Goal: Information Seeking & Learning: Learn about a topic

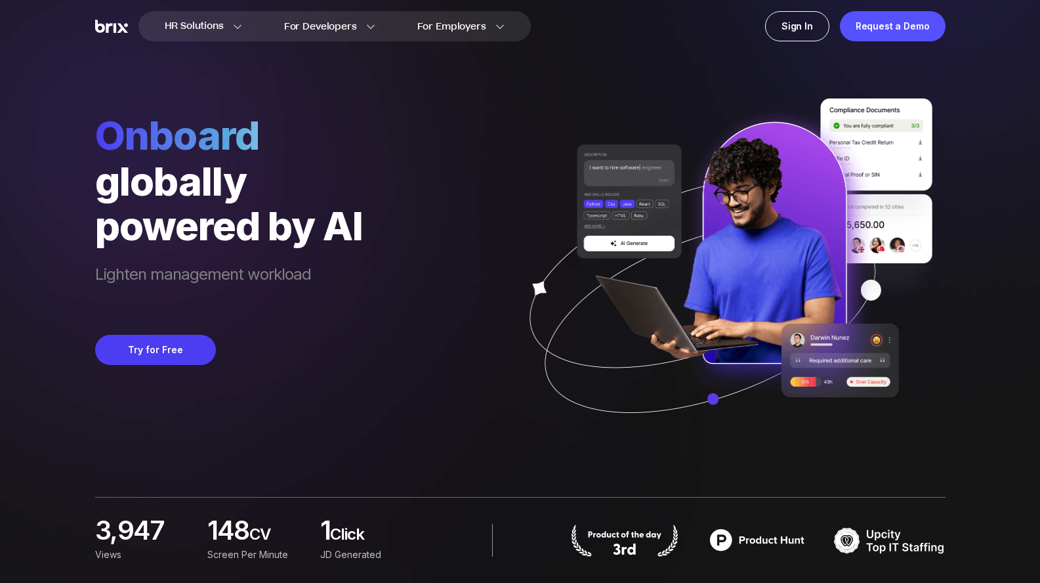
click at [445, 156] on div "Onboard globally powered by AI Lighten management workload Try for Free" at bounding box center [520, 226] width 851 height 452
click at [379, 214] on div "Onboard globally powered by AI Lighten management workload Try for Free" at bounding box center [520, 226] width 851 height 452
click at [360, 286] on span "Lighten management workload" at bounding box center [229, 286] width 268 height 45
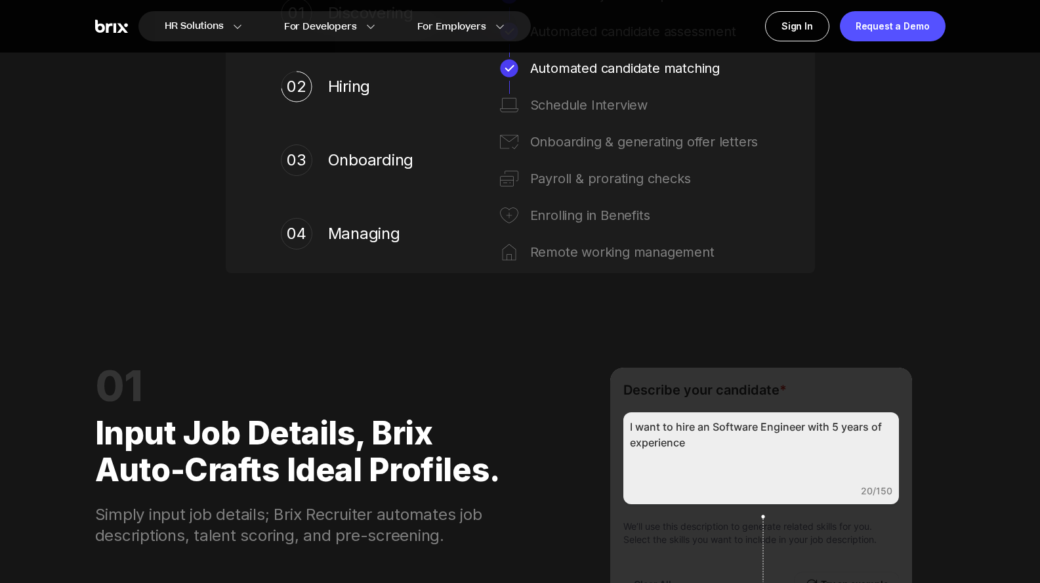
scroll to position [883, 0]
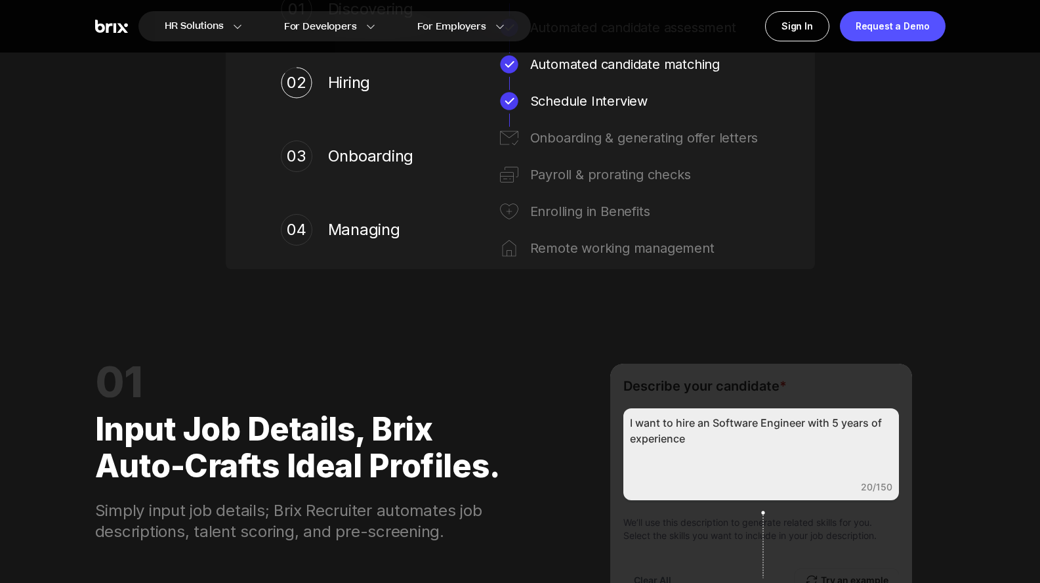
drag, startPoint x: 464, startPoint y: 370, endPoint x: 442, endPoint y: 364, distance: 22.6
click at [463, 370] on div "01" at bounding box center [303, 382] width 417 height 37
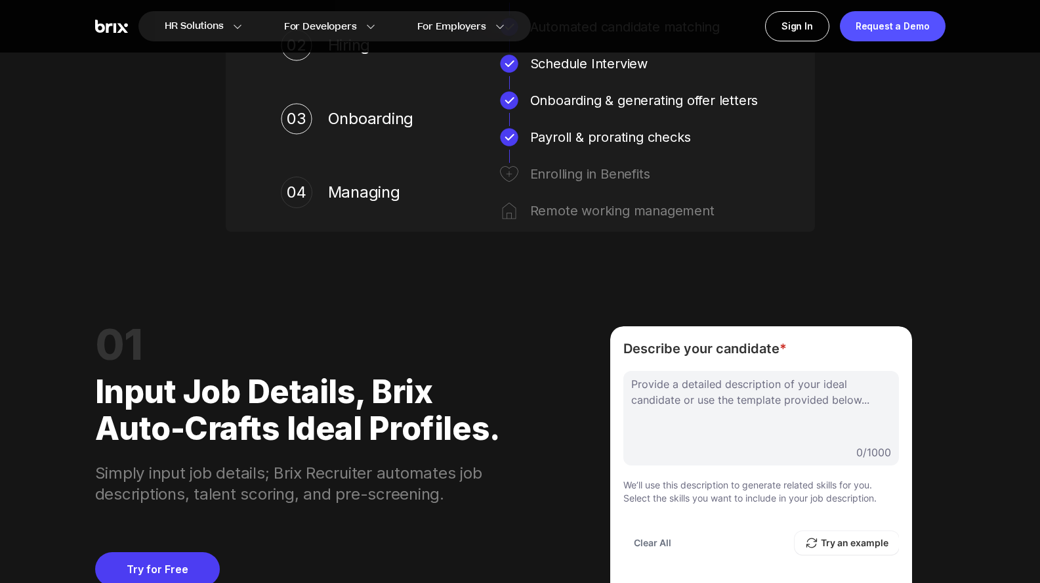
scroll to position [1079, 0]
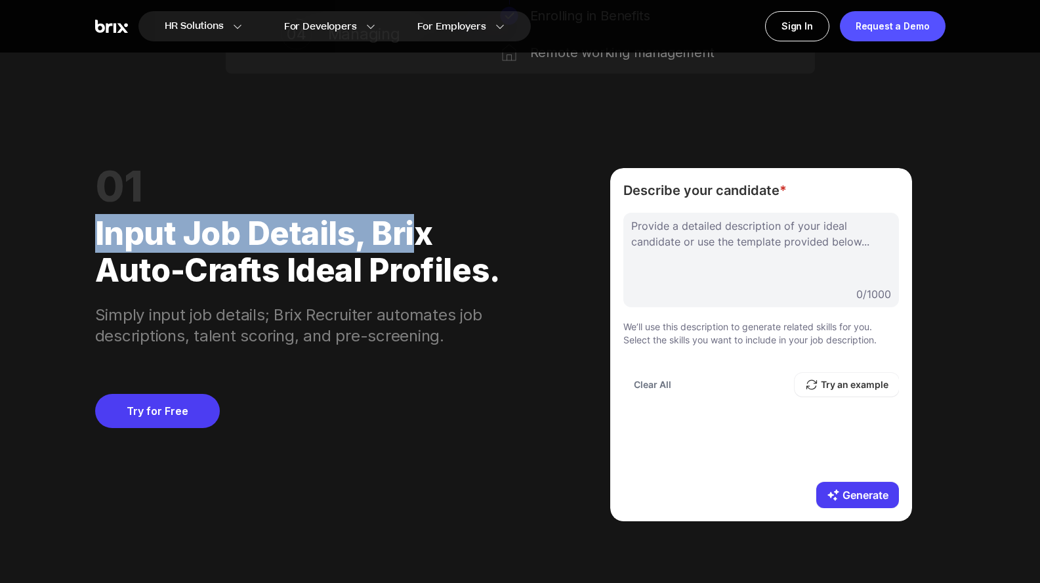
drag, startPoint x: 83, startPoint y: 247, endPoint x: 435, endPoint y: 229, distance: 351.6
click at [470, 231] on div "Input job details, Brix auto-crafts ideal profiles." at bounding box center [303, 247] width 417 height 84
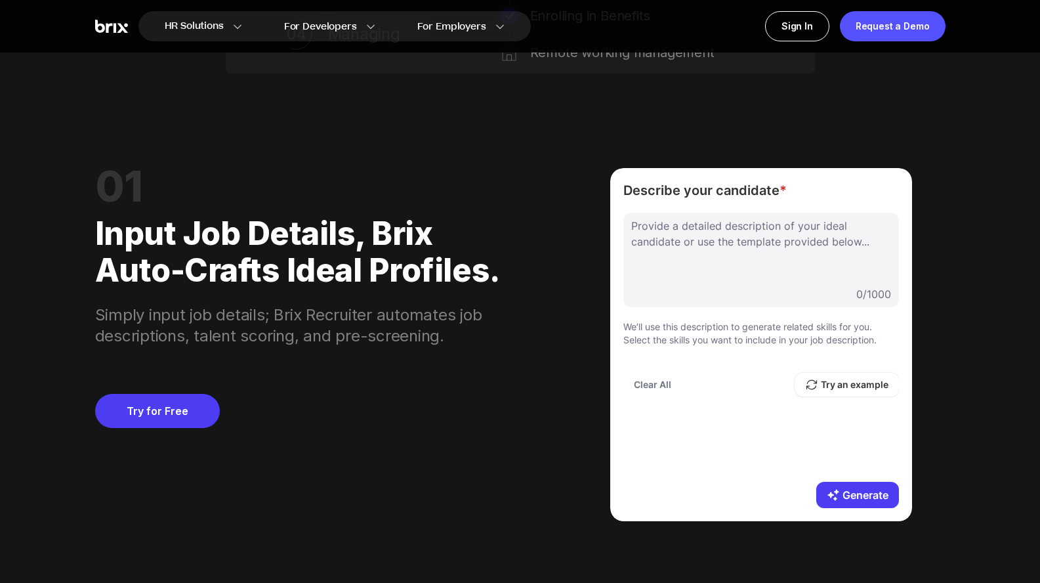
drag, startPoint x: 503, startPoint y: 277, endPoint x: 115, endPoint y: 250, distance: 388.8
click at [287, 254] on div "Input job details, Brix auto-crafts ideal profiles." at bounding box center [303, 247] width 417 height 84
drag, startPoint x: 86, startPoint y: 318, endPoint x: 299, endPoint y: 323, distance: 212.7
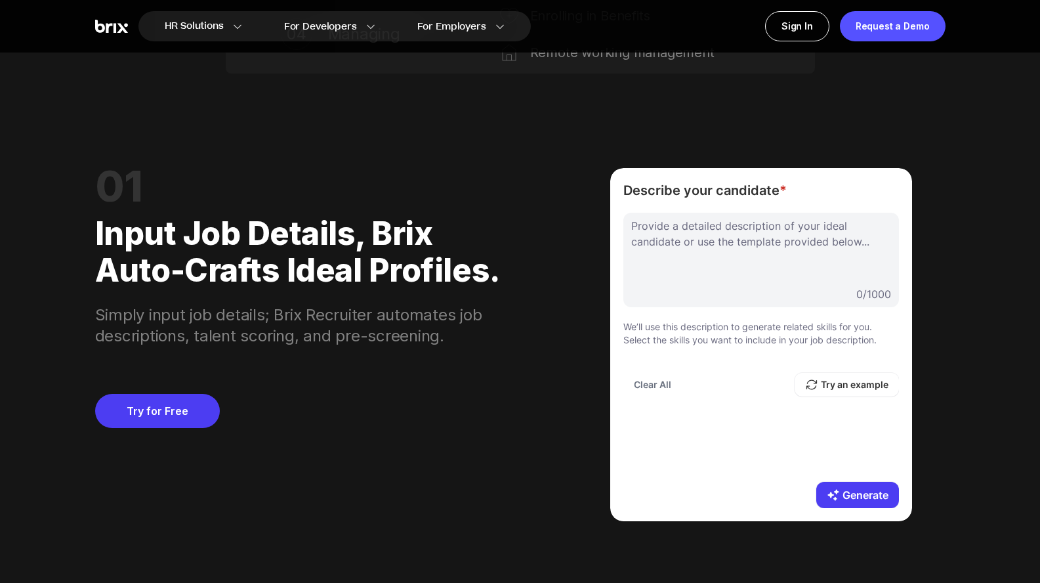
click at [158, 328] on div "Simply input job details; Brix Recruiter automates job descriptions, talent sco…" at bounding box center [303, 318] width 417 height 58
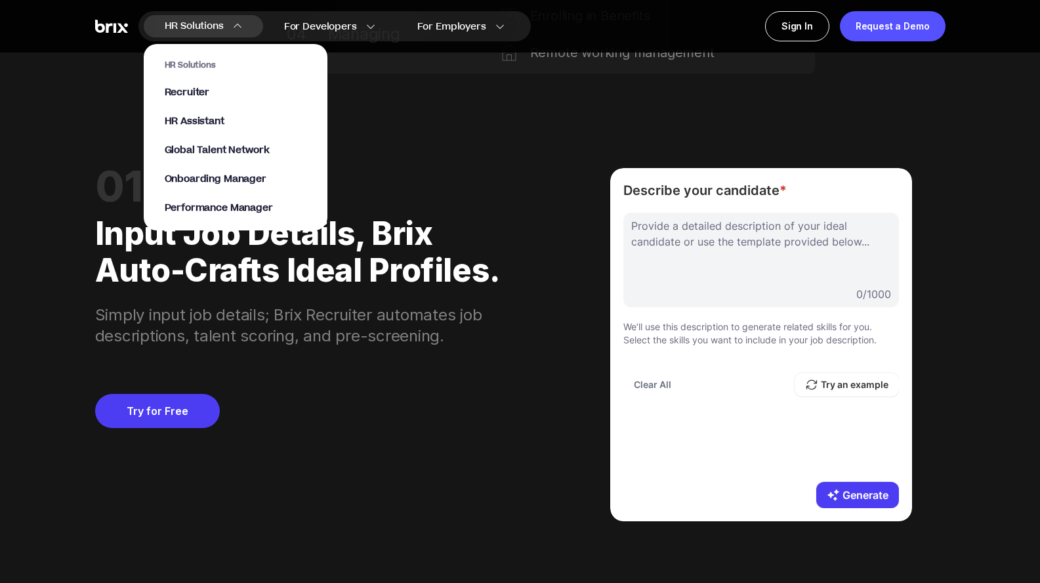
click at [210, 32] on section "HR Solutions Recruiter HR Assistant Global Talent Network Onboarding Manager Pe…" at bounding box center [236, 131] width 184 height 200
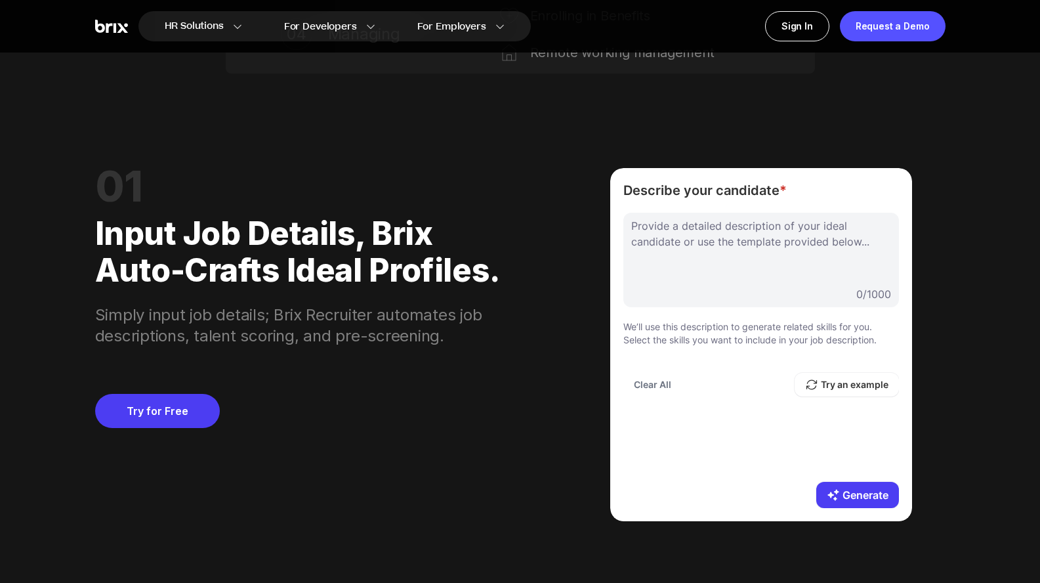
click at [435, 242] on div "Input job details, Brix auto-crafts ideal profiles." at bounding box center [303, 247] width 417 height 84
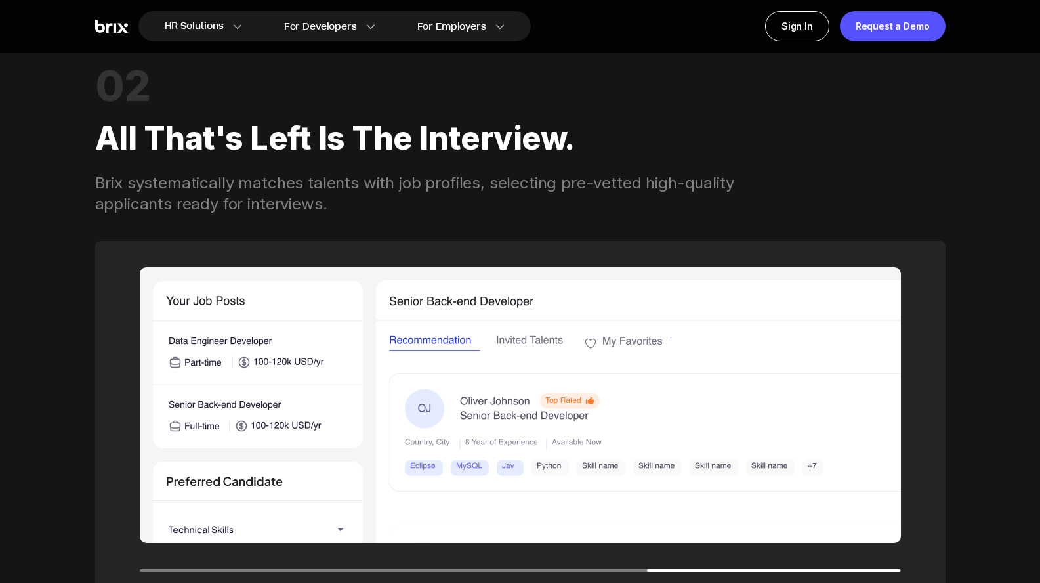
scroll to position [1762, 0]
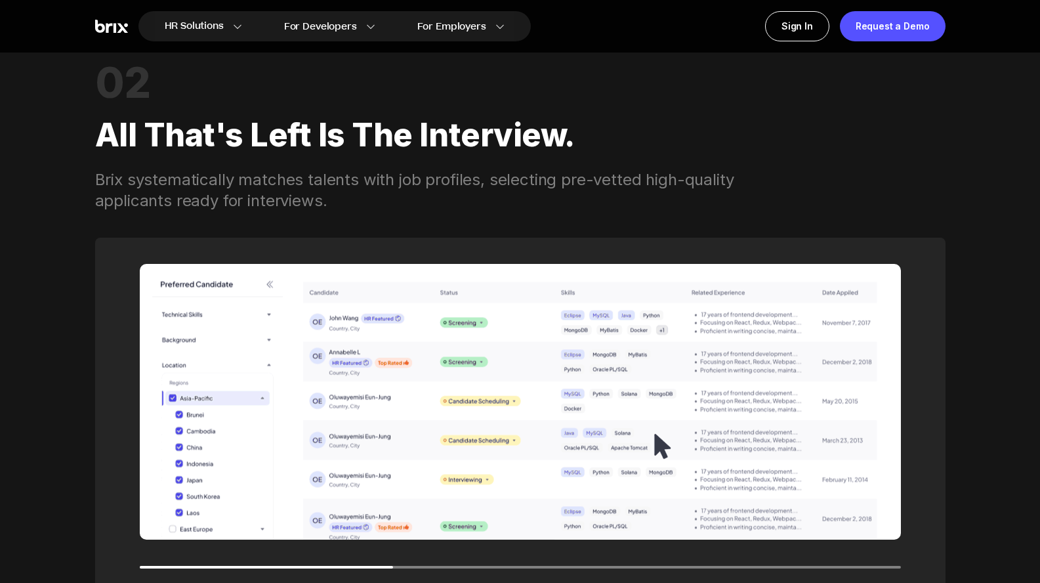
click at [752, 209] on div "Brix systematically matches talents with job profiles, selecting pre-vetted hig…" at bounding box center [431, 190] width 672 height 42
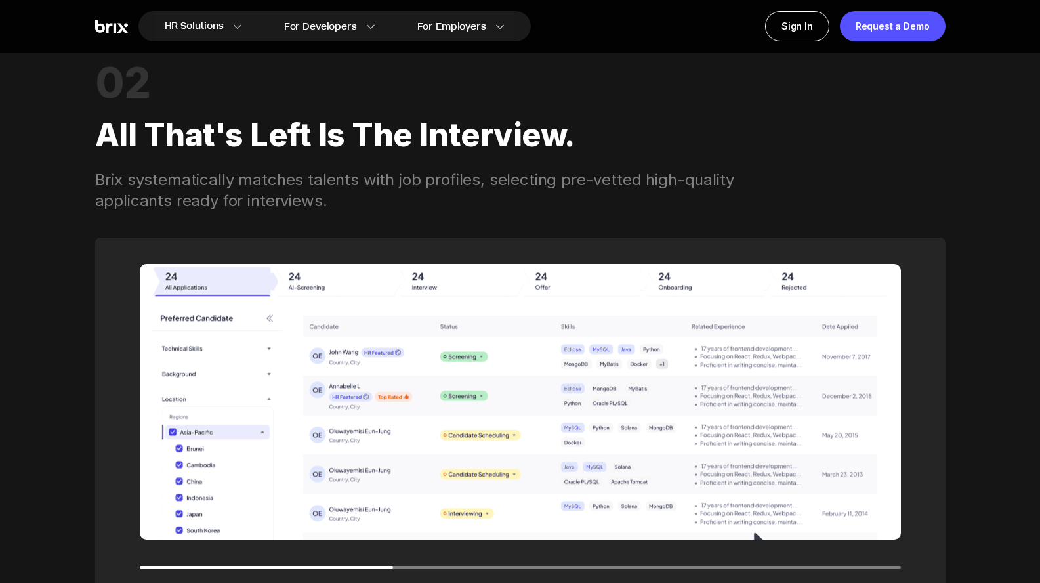
click at [752, 209] on div "Brix systematically matches talents with job profiles, selecting pre-vetted hig…" at bounding box center [431, 190] width 672 height 42
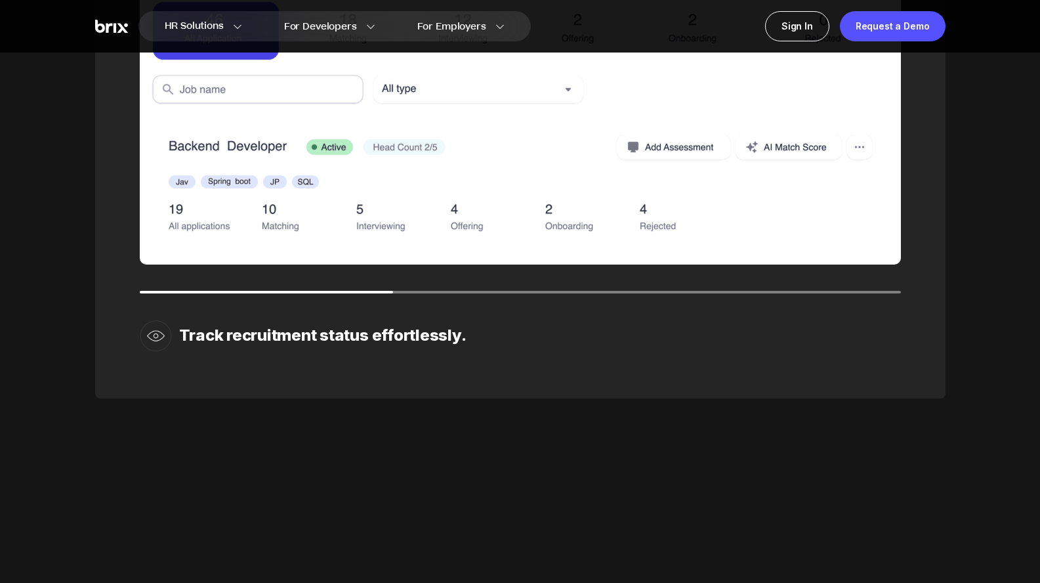
scroll to position [2037, 0]
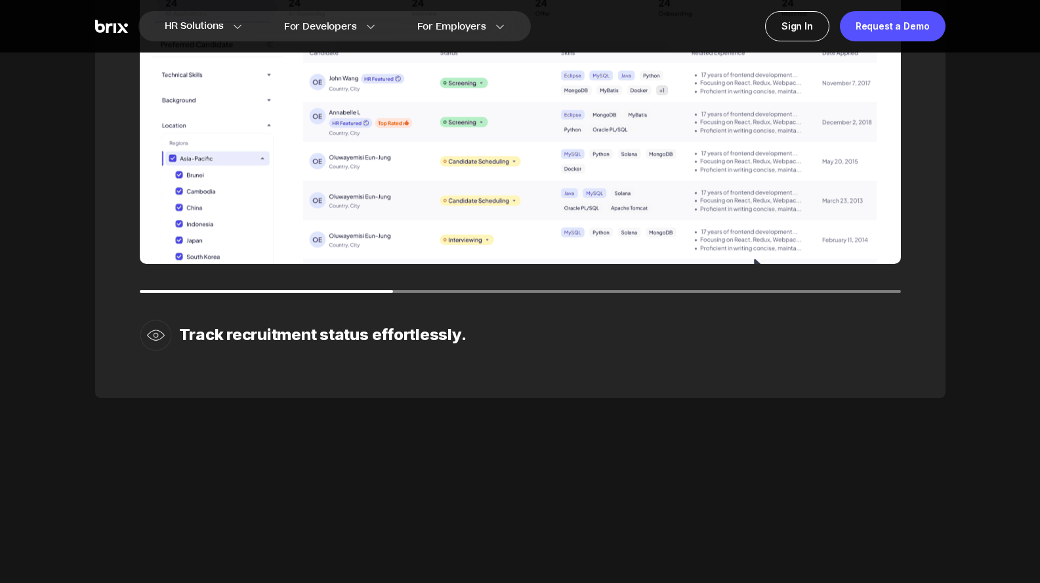
click at [162, 338] on img at bounding box center [156, 335] width 32 height 32
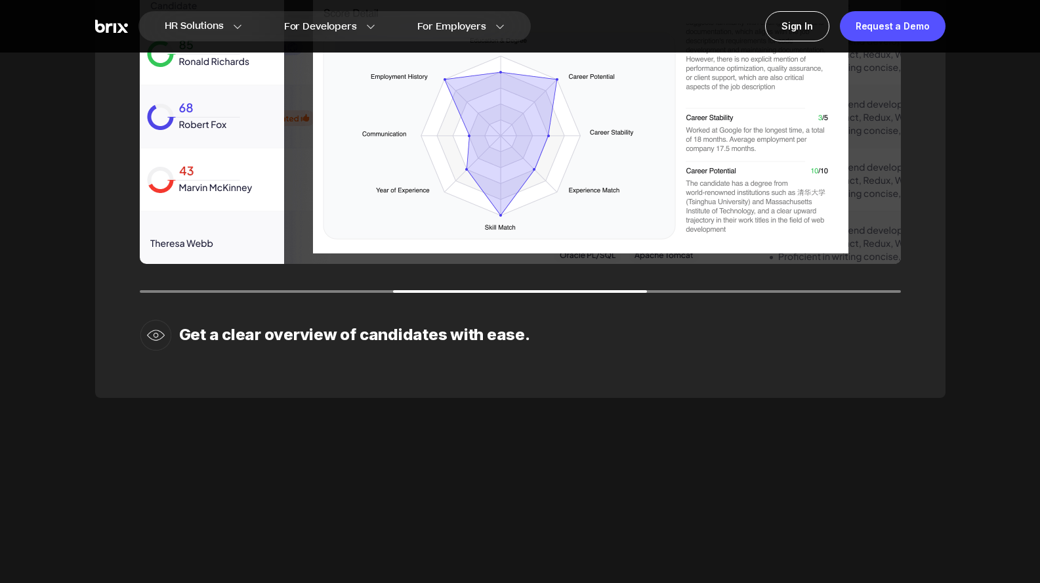
click at [155, 338] on img at bounding box center [156, 335] width 32 height 32
click at [156, 335] on img at bounding box center [156, 335] width 32 height 32
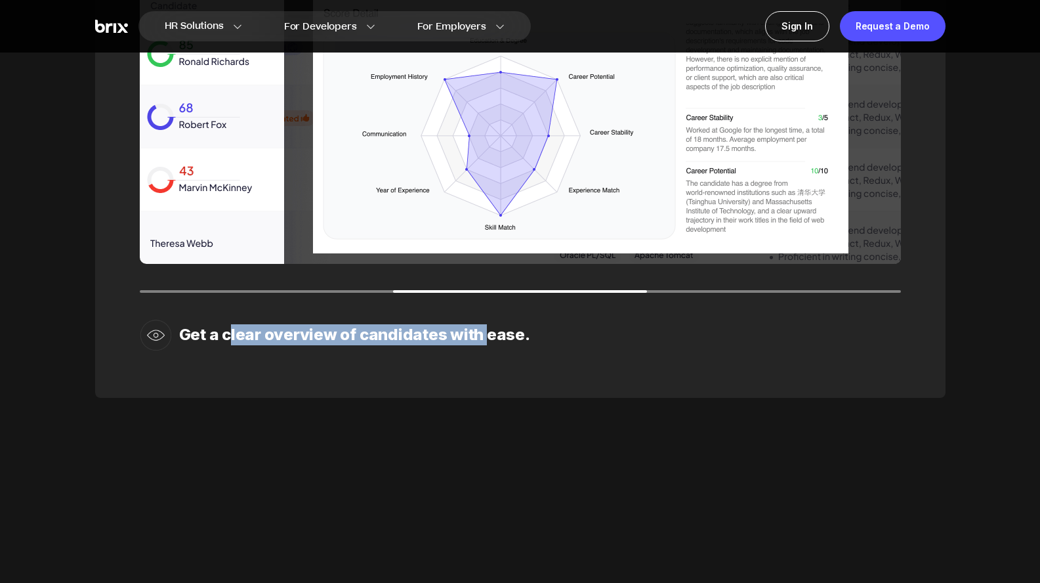
drag, startPoint x: 228, startPoint y: 336, endPoint x: 498, endPoint y: 342, distance: 269.8
click at [486, 342] on div "Get a clear overview of candidates with ease." at bounding box center [354, 334] width 351 height 21
click at [403, 343] on div "Get a clear overview of candidates with ease." at bounding box center [354, 334] width 351 height 21
drag, startPoint x: 532, startPoint y: 335, endPoint x: 127, endPoint y: 335, distance: 405.0
click at [127, 335] on div "Get a clear overview of candidates with ease." at bounding box center [520, 180] width 851 height 436
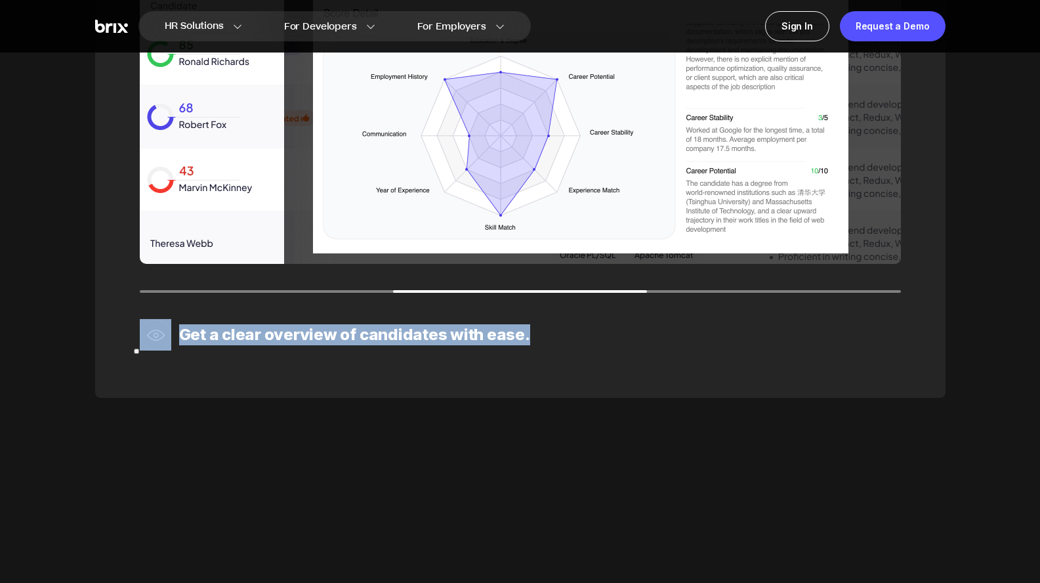
click at [442, 404] on div "02 All that's left is the interview. Brix systematically matches talents with j…" at bounding box center [520, 93] width 851 height 704
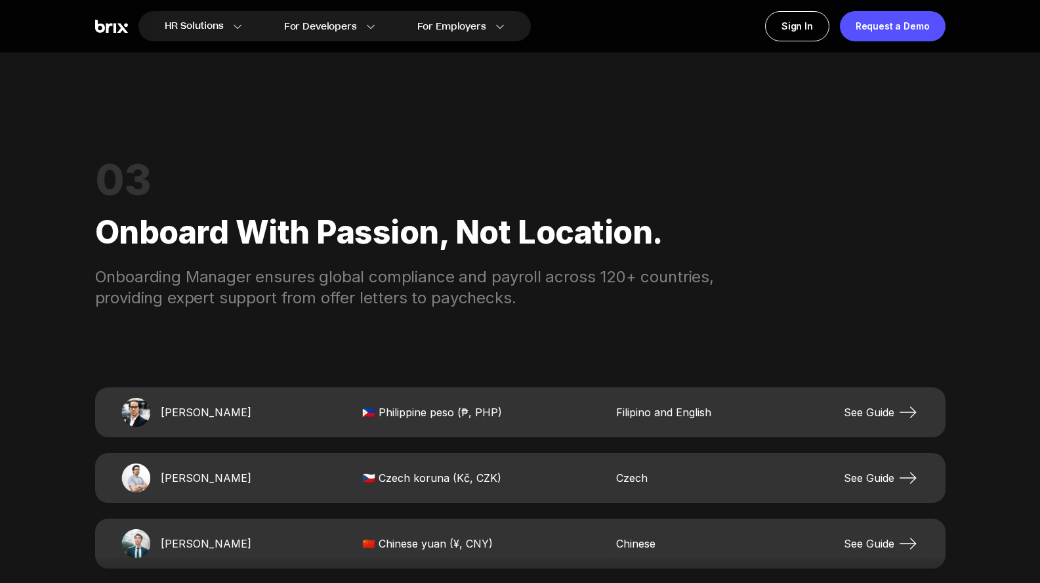
scroll to position [2558, 0]
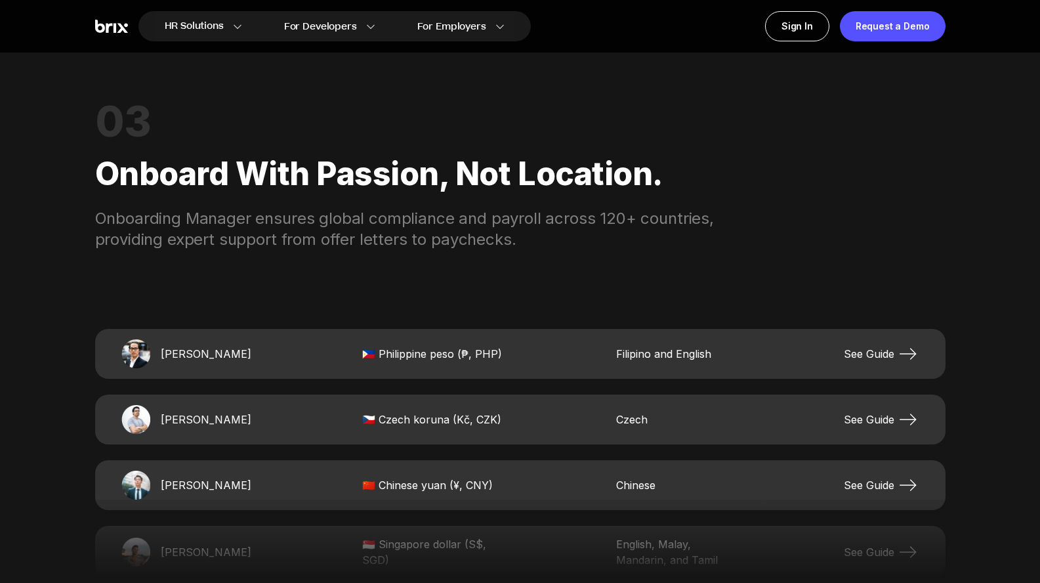
click at [858, 358] on span "See Guide" at bounding box center [881, 353] width 75 height 21
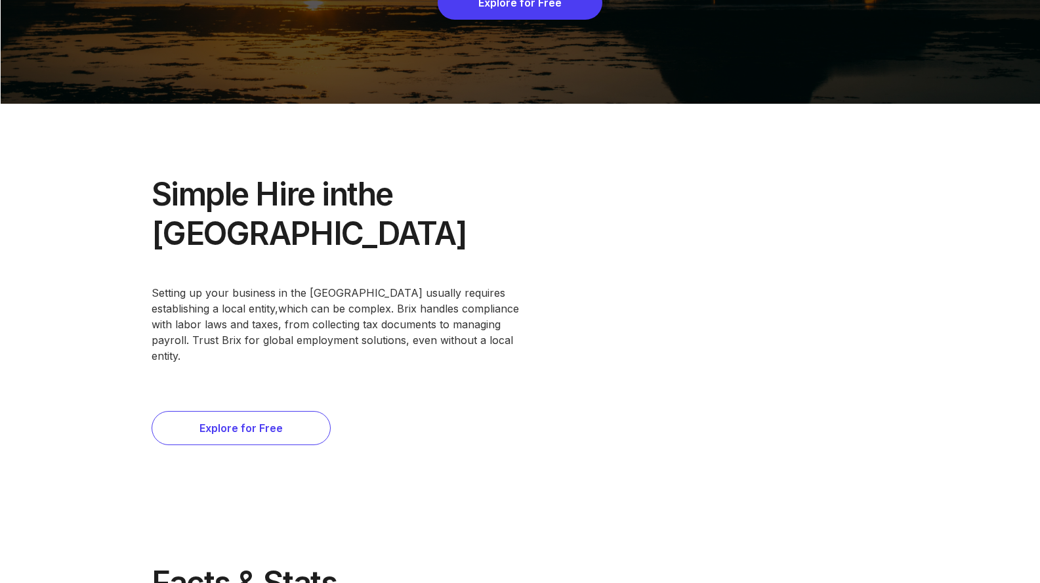
scroll to position [348, 0]
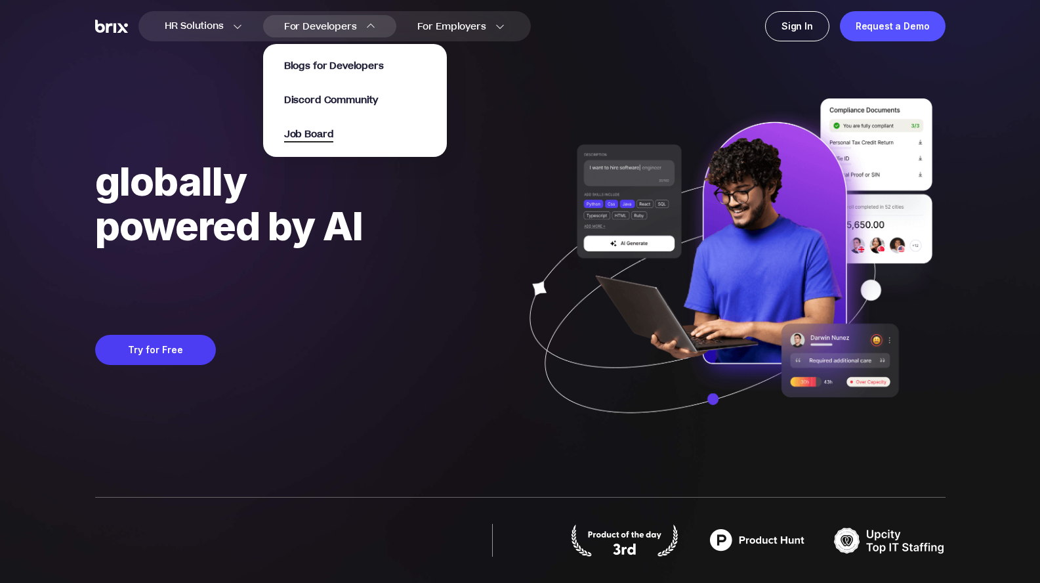
click at [328, 139] on span "Job Board" at bounding box center [309, 134] width 50 height 15
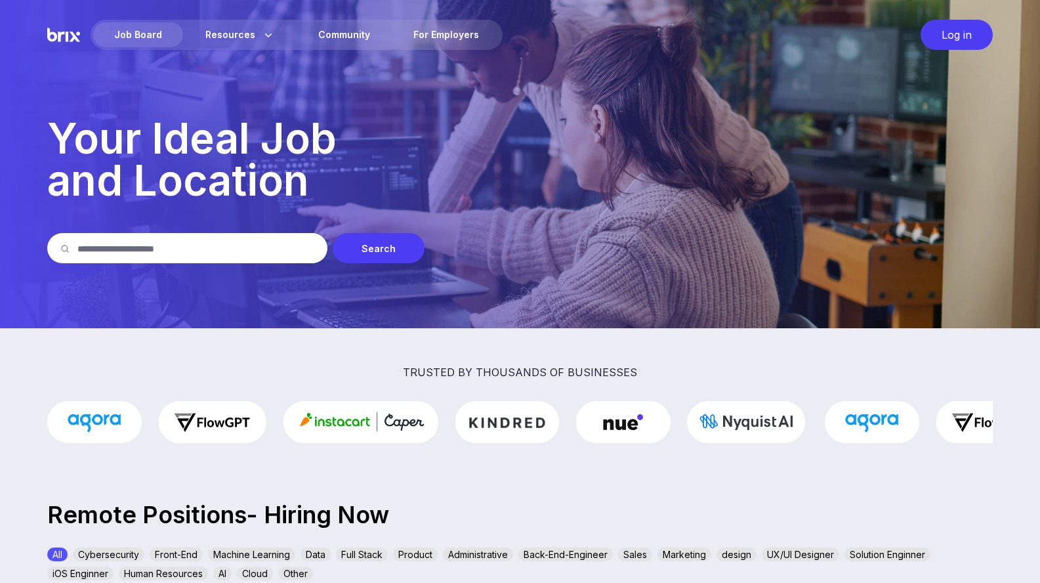
click at [240, 250] on input "text" at bounding box center [195, 248] width 237 height 30
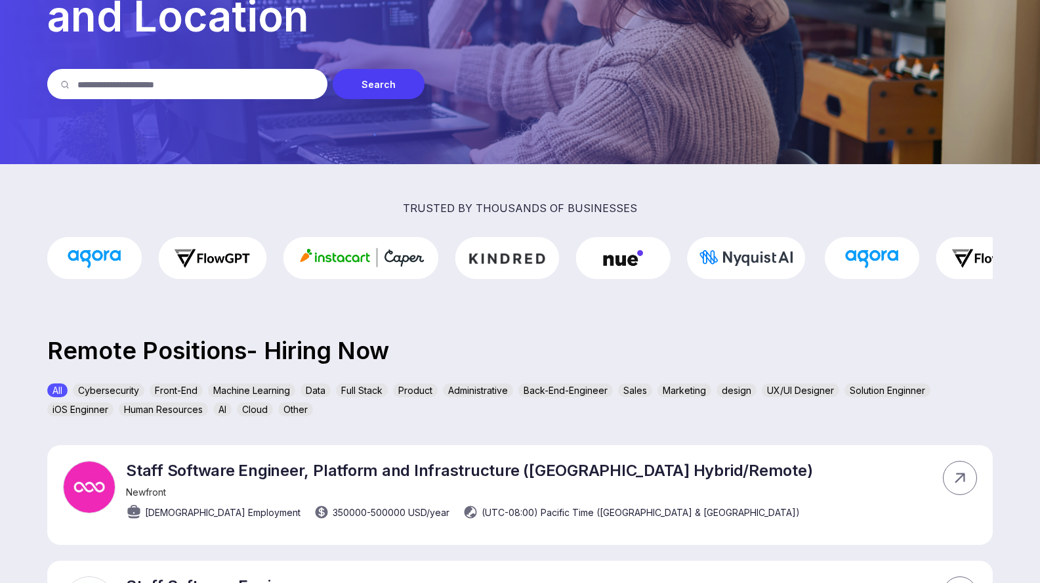
scroll to position [231, 0]
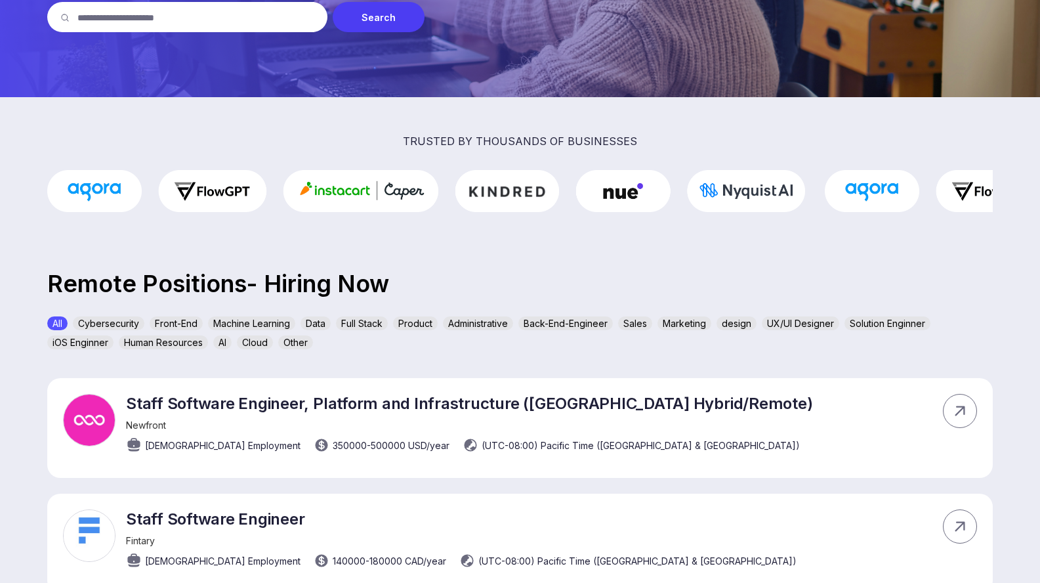
click at [222, 345] on div "AI" at bounding box center [222, 342] width 18 height 14
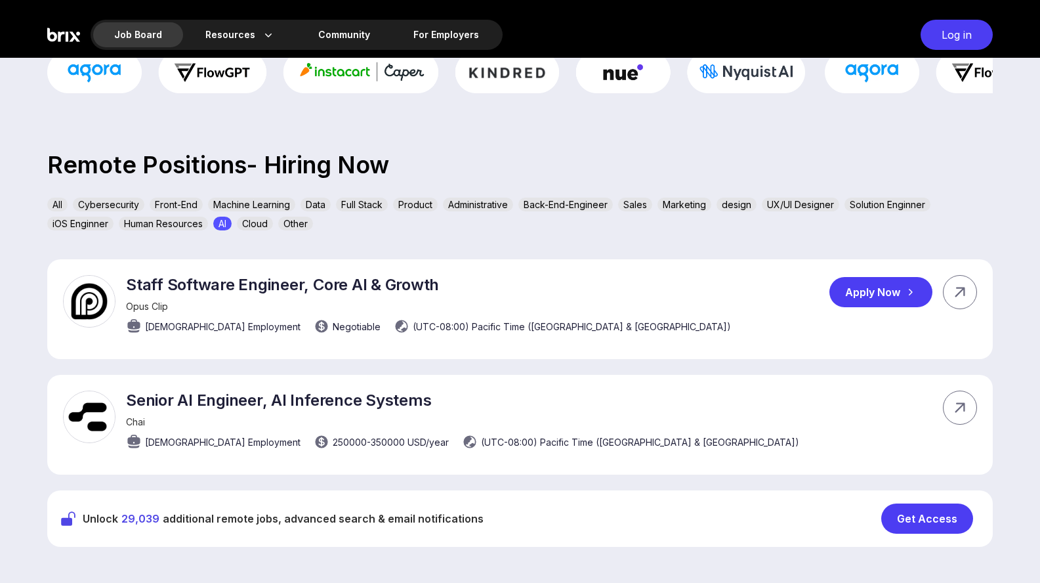
scroll to position [368, 0]
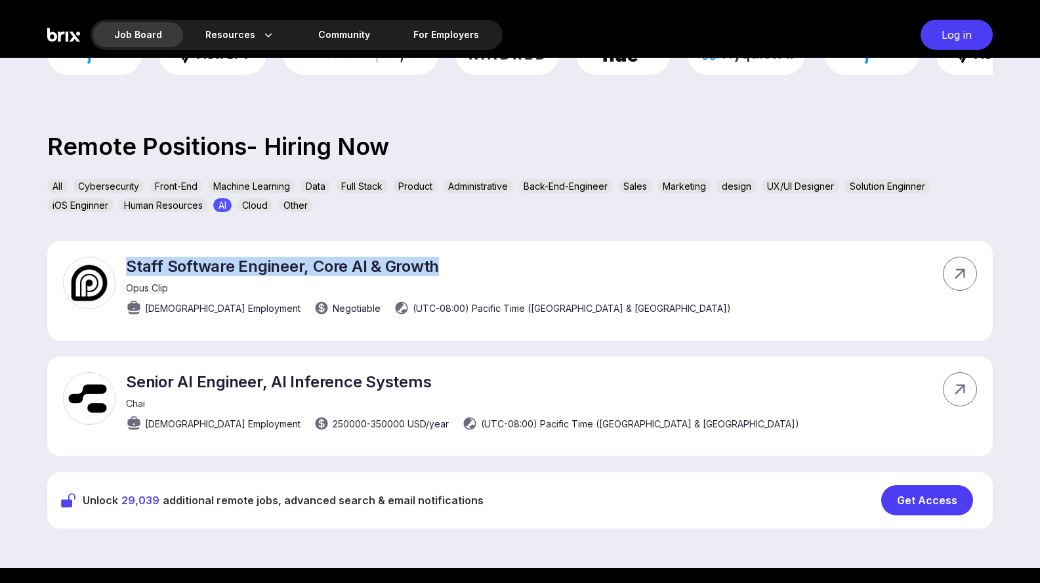
drag, startPoint x: 127, startPoint y: 270, endPoint x: 456, endPoint y: 277, distance: 328.9
click at [326, 278] on div "Staff Software Engineer, Core AI & Growth Opus Clip Full-time Employment Negoti…" at bounding box center [428, 290] width 605 height 66
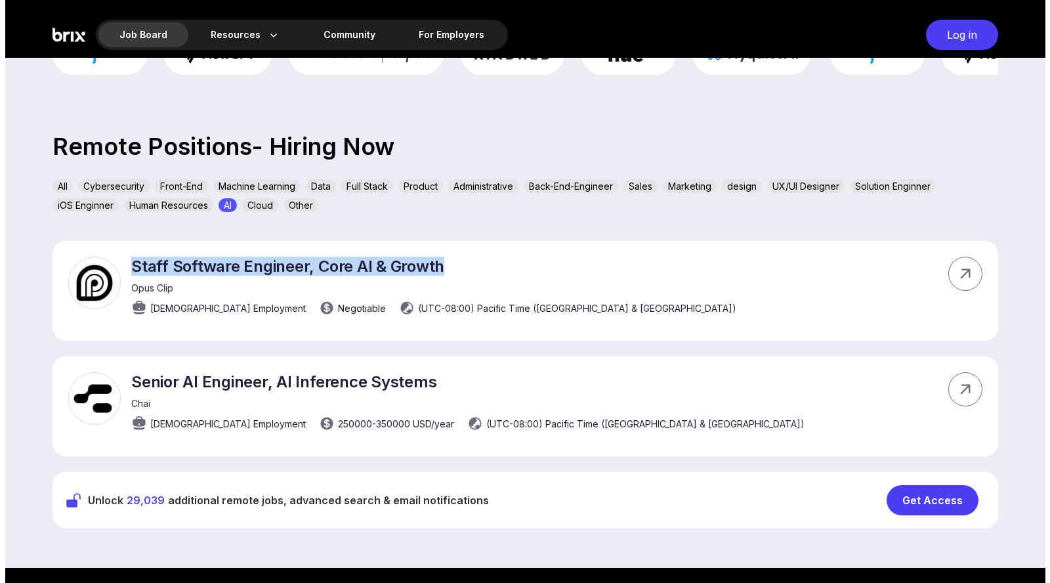
scroll to position [0, 0]
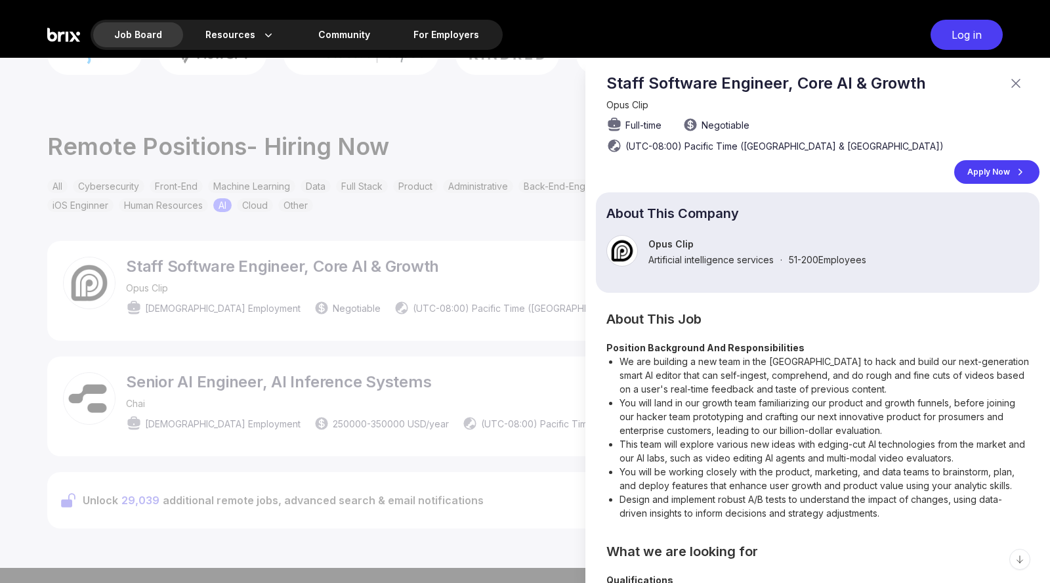
click at [451, 268] on div at bounding box center [525, 320] width 1050 height 525
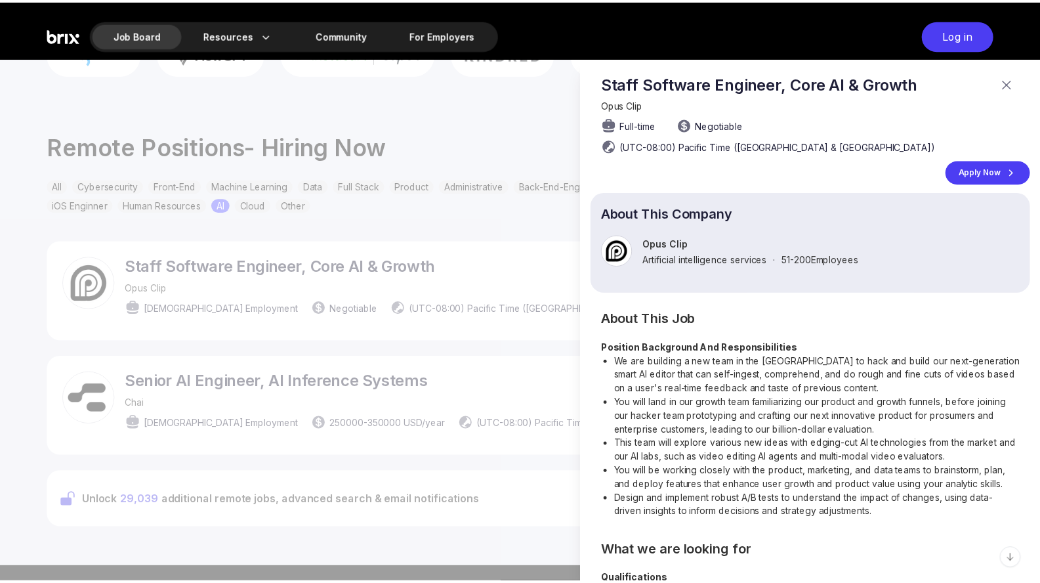
scroll to position [368, 0]
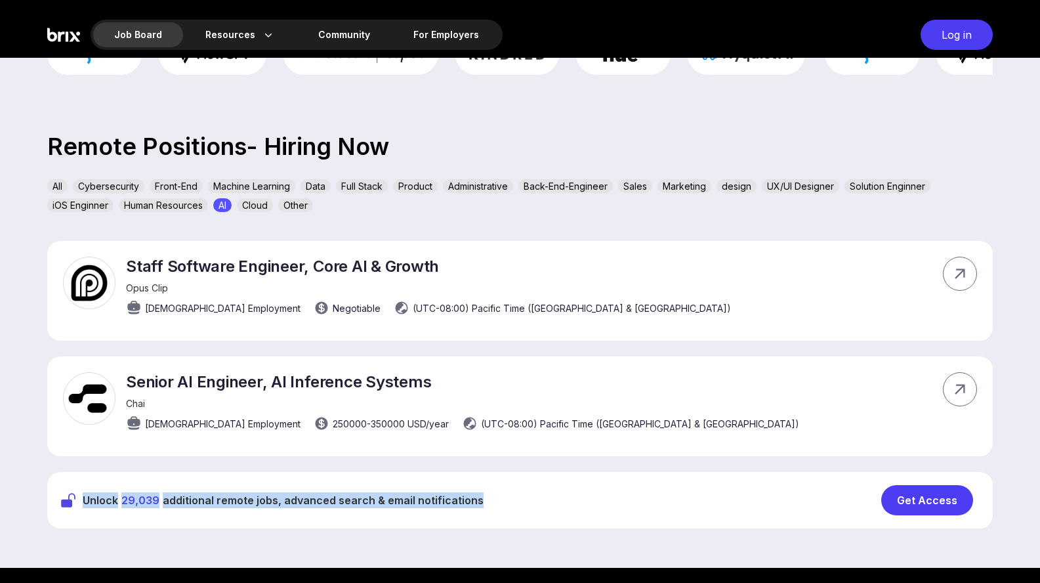
drag, startPoint x: 82, startPoint y: 506, endPoint x: 482, endPoint y: 514, distance: 400.5
click at [456, 515] on div "Unlock 29,039 additional remote jobs, advanced search & email notifications Get…" at bounding box center [520, 500] width 946 height 56
click at [487, 507] on div "Unlock 29,039 additional remote jobs, advanced search & email notifications Get…" at bounding box center [520, 500] width 946 height 56
drag, startPoint x: 253, startPoint y: 496, endPoint x: 3, endPoint y: 498, distance: 250.1
click at [0, 498] on div "Staff Software Engineer, Core AI & Growth Opus Clip Full-time Employment Negoti…" at bounding box center [520, 384] width 1040 height 287
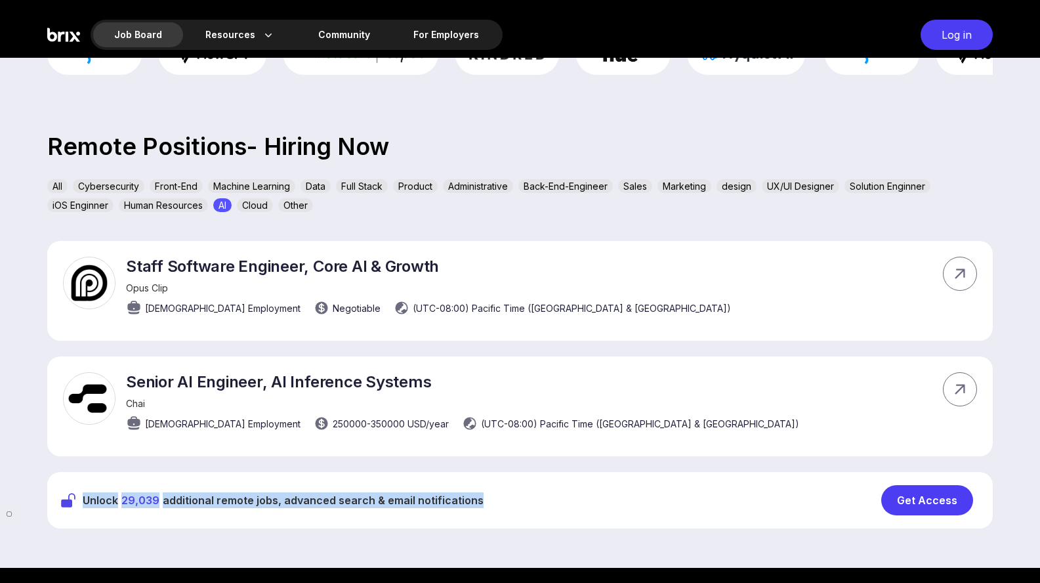
click at [506, 515] on div "Unlock 29,039 additional remote jobs, advanced search & email notifications Get…" at bounding box center [520, 500] width 946 height 56
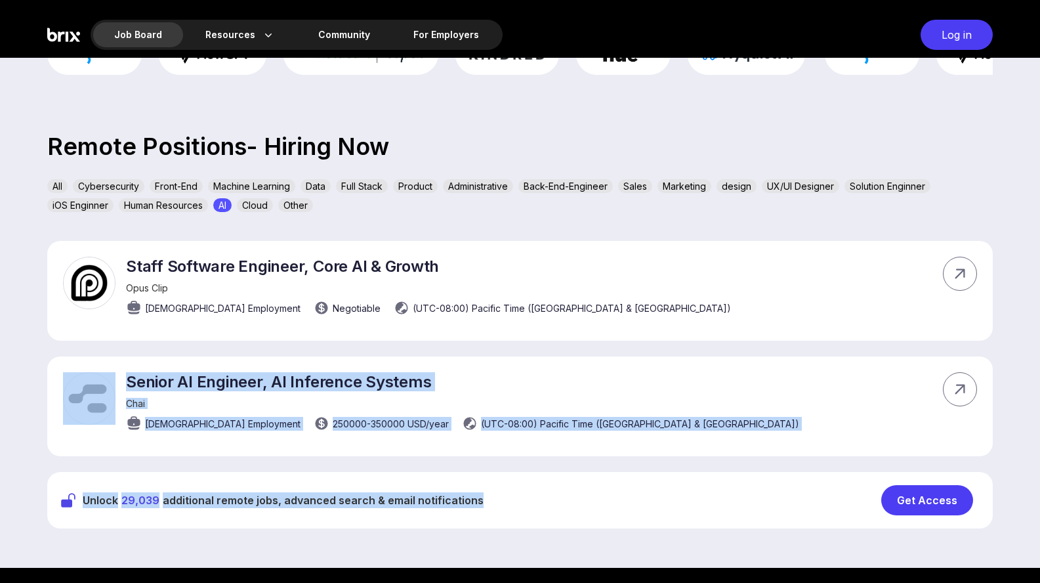
drag, startPoint x: 505, startPoint y: 503, endPoint x: 64, endPoint y: 344, distance: 469.0
click at [66, 354] on div "Staff Software Engineer, Core AI & Growth Opus Clip Full-time Employment Negoti…" at bounding box center [520, 384] width 1040 height 287
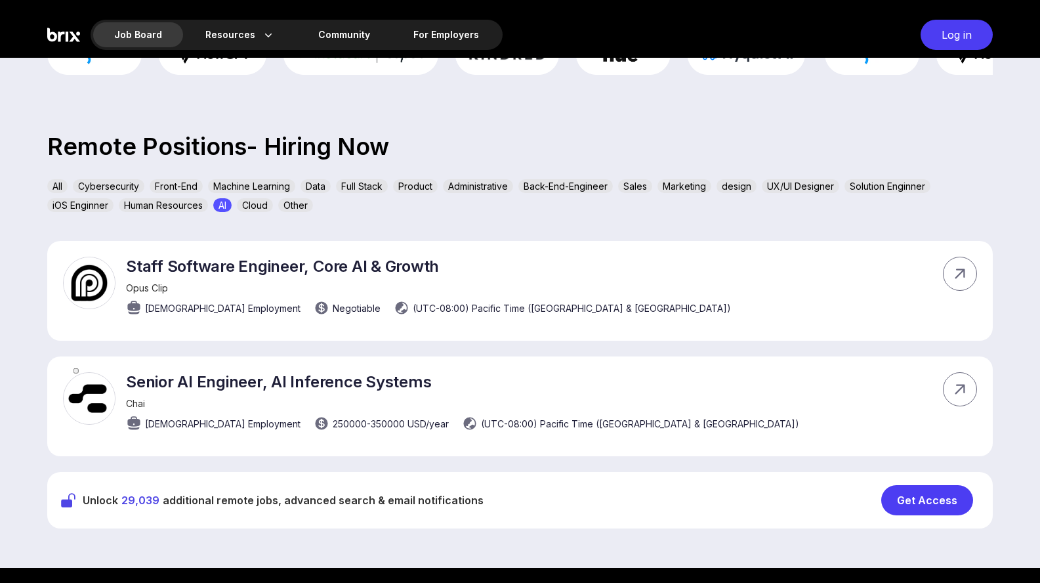
click at [43, 233] on section "trusted by thousands of businesses Remote Positions- Hiring Now All Cybersecuri…" at bounding box center [520, 264] width 1040 height 608
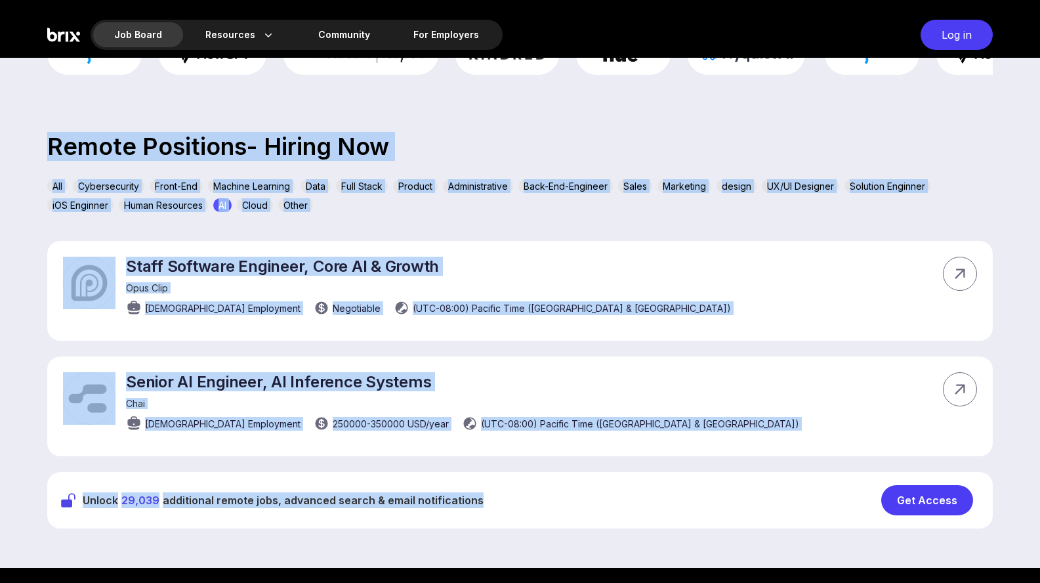
drag, startPoint x: 36, startPoint y: 153, endPoint x: 568, endPoint y: 522, distance: 647.1
click at [568, 522] on section "trusted by thousands of businesses Remote Positions- Hiring Now All Cybersecuri…" at bounding box center [520, 264] width 1040 height 608
click at [563, 532] on section "trusted by thousands of businesses Remote Positions- Hiring Now All Cybersecuri…" at bounding box center [520, 264] width 1040 height 608
drag, startPoint x: 518, startPoint y: 509, endPoint x: 60, endPoint y: 139, distance: 588.5
click at [60, 139] on section "trusted by thousands of businesses Remote Positions- Hiring Now All Cybersecuri…" at bounding box center [520, 264] width 1040 height 608
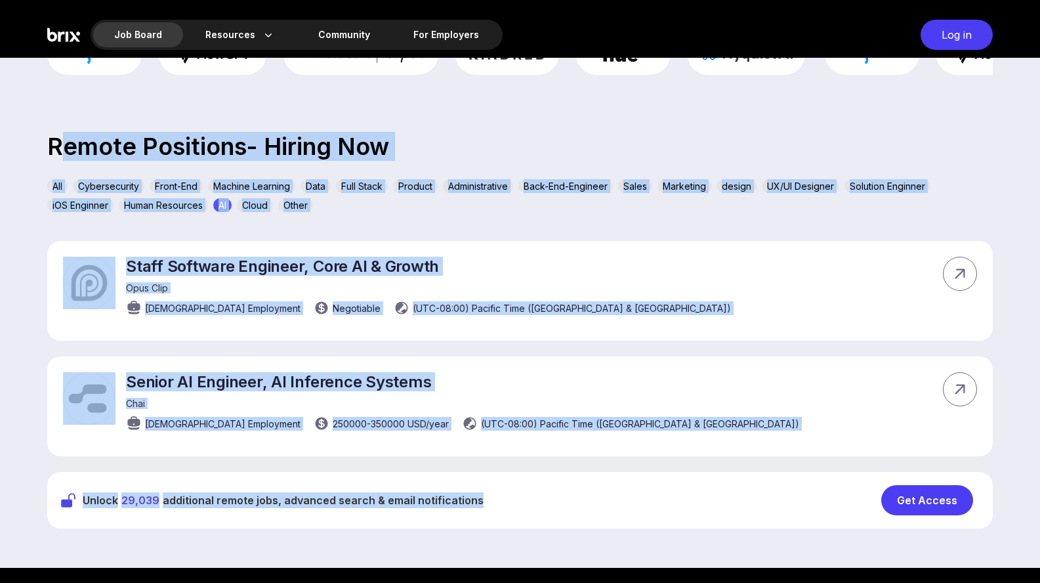
click at [56, 138] on p "Remote Positions- Hiring Now" at bounding box center [520, 147] width 1040 height 18
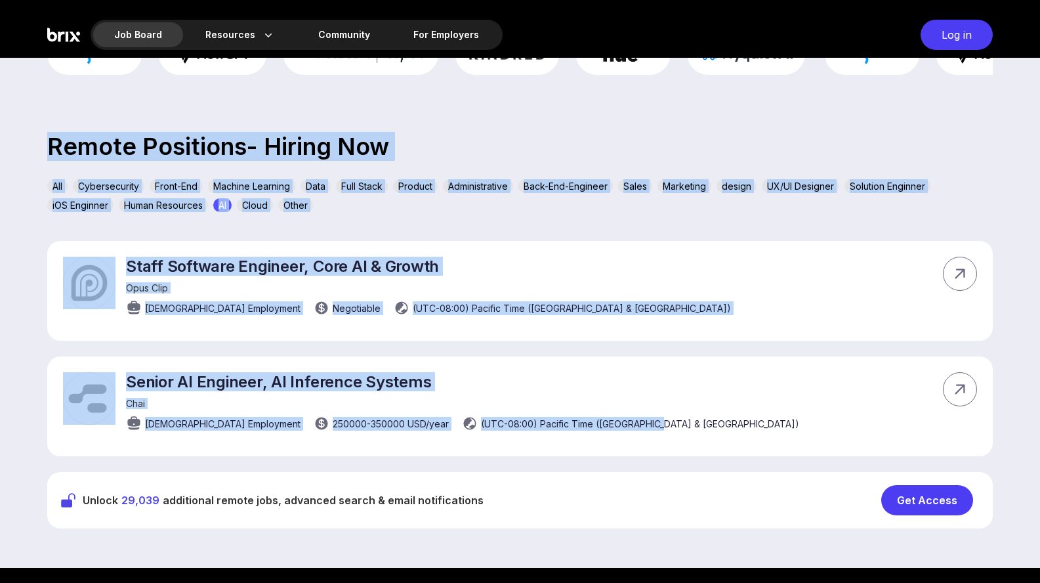
drag, startPoint x: 49, startPoint y: 138, endPoint x: 582, endPoint y: 457, distance: 620.9
click at [577, 448] on section "trusted by thousands of businesses Remote Positions- Hiring Now All Cybersecuri…" at bounding box center [520, 264] width 1040 height 608
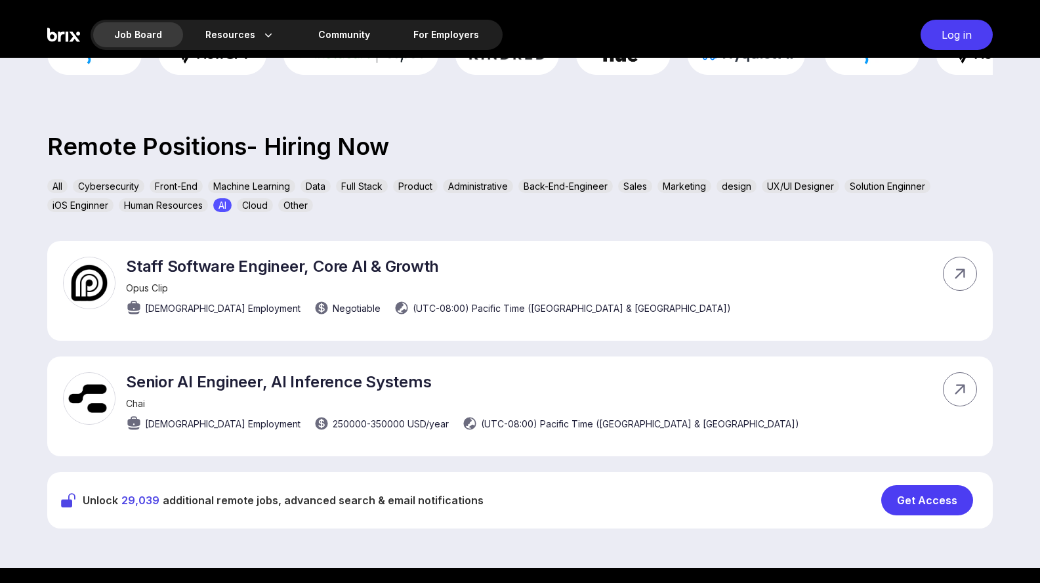
click at [608, 533] on section "trusted by thousands of businesses Remote Positions- Hiring Now All Cybersecuri…" at bounding box center [520, 264] width 1040 height 608
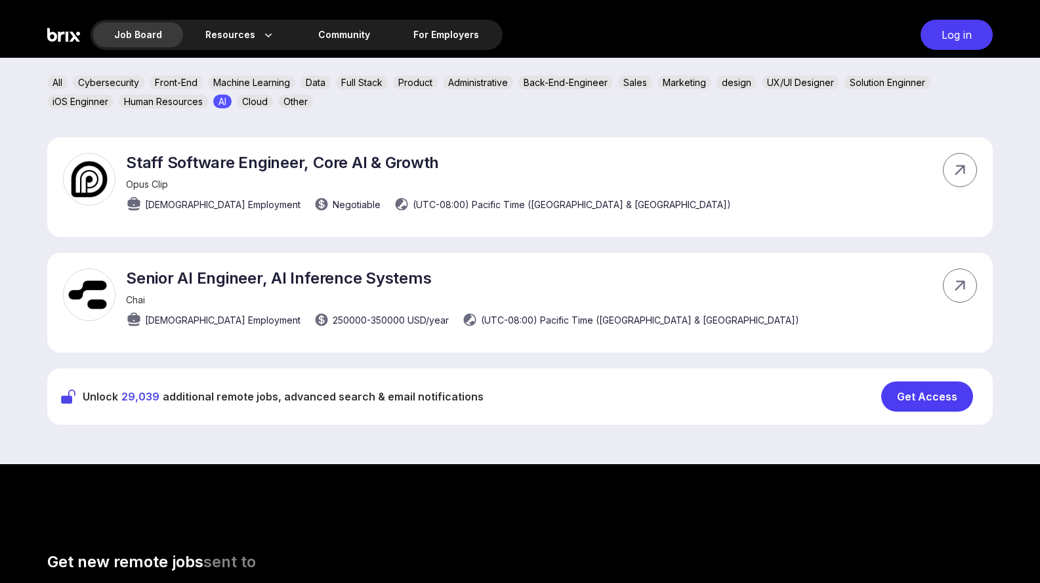
scroll to position [473, 0]
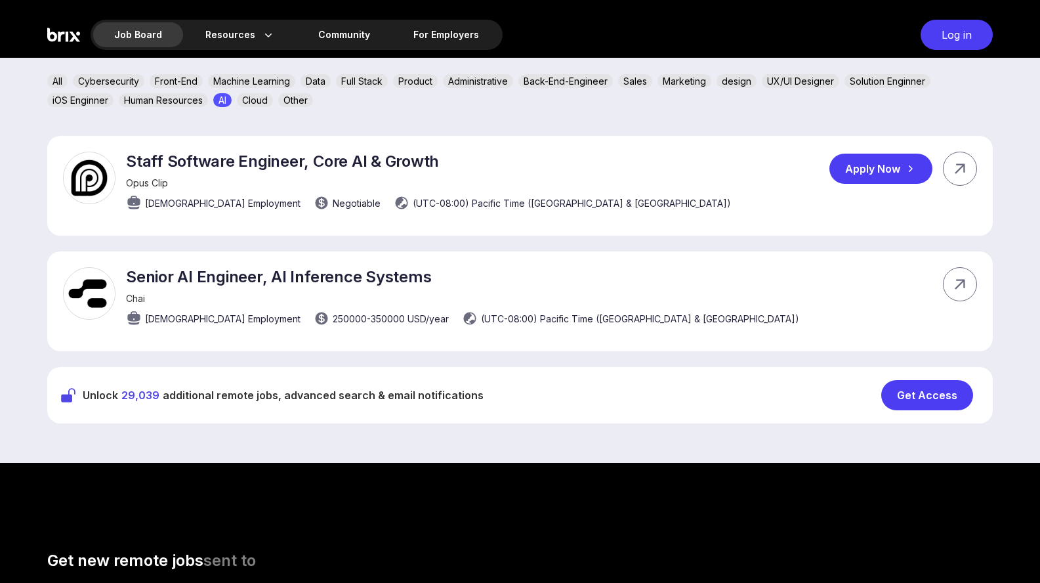
click at [448, 161] on p "Staff Software Engineer, Core AI & Growth" at bounding box center [428, 161] width 605 height 19
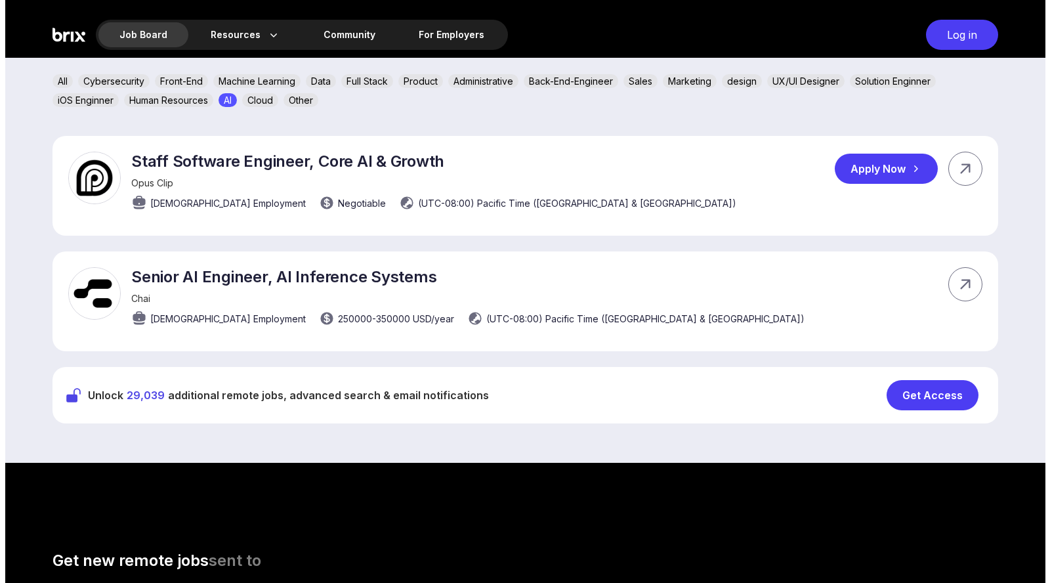
scroll to position [0, 0]
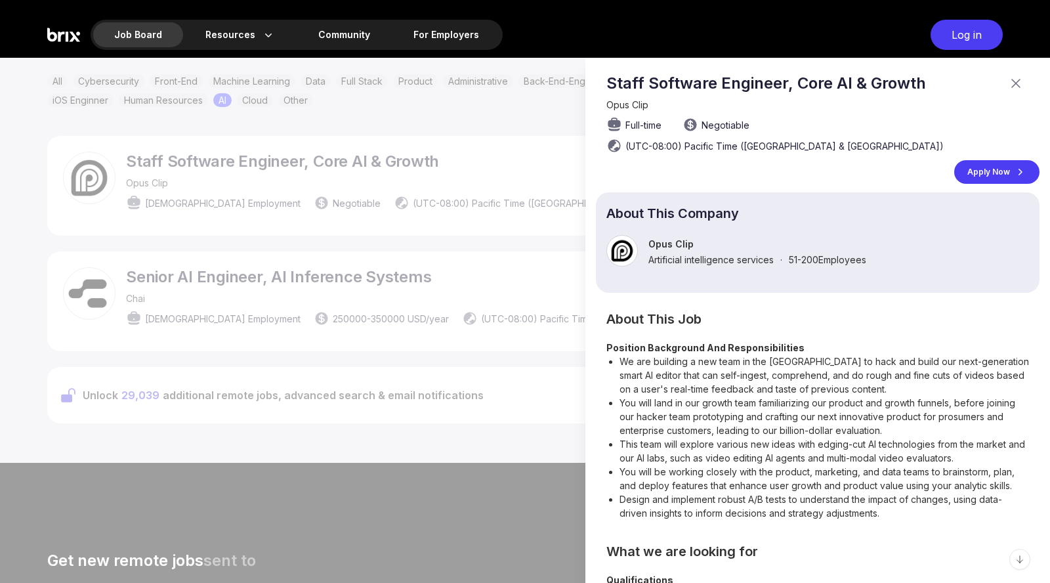
drag, startPoint x: 427, startPoint y: 161, endPoint x: 337, endPoint y: 161, distance: 89.9
click at [357, 161] on div at bounding box center [525, 320] width 1050 height 525
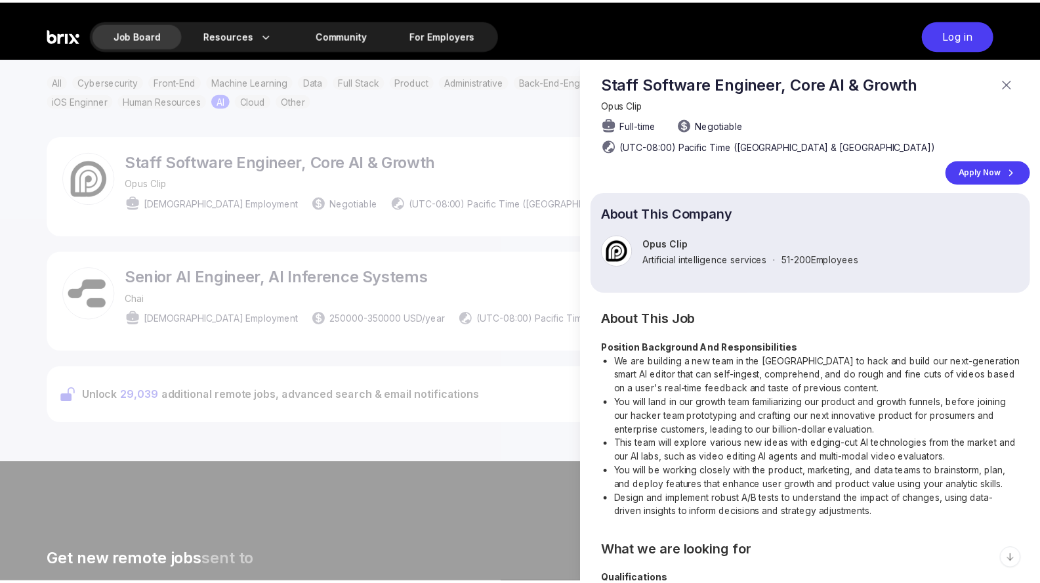
scroll to position [473, 0]
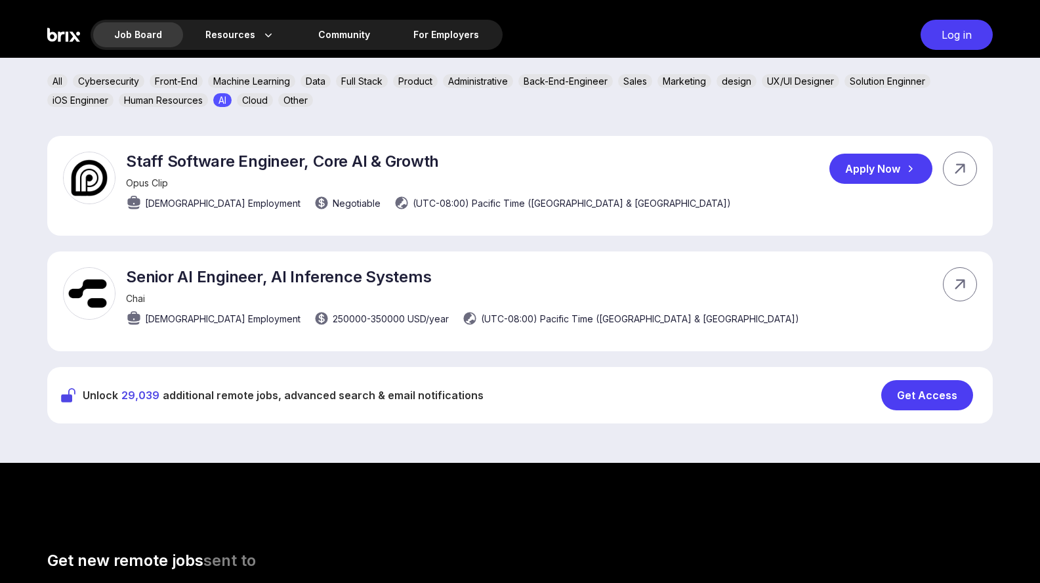
click at [482, 175] on div "Staff Software Engineer, Core AI & Growth Opus Clip Full-time Employment Negoti…" at bounding box center [428, 185] width 605 height 66
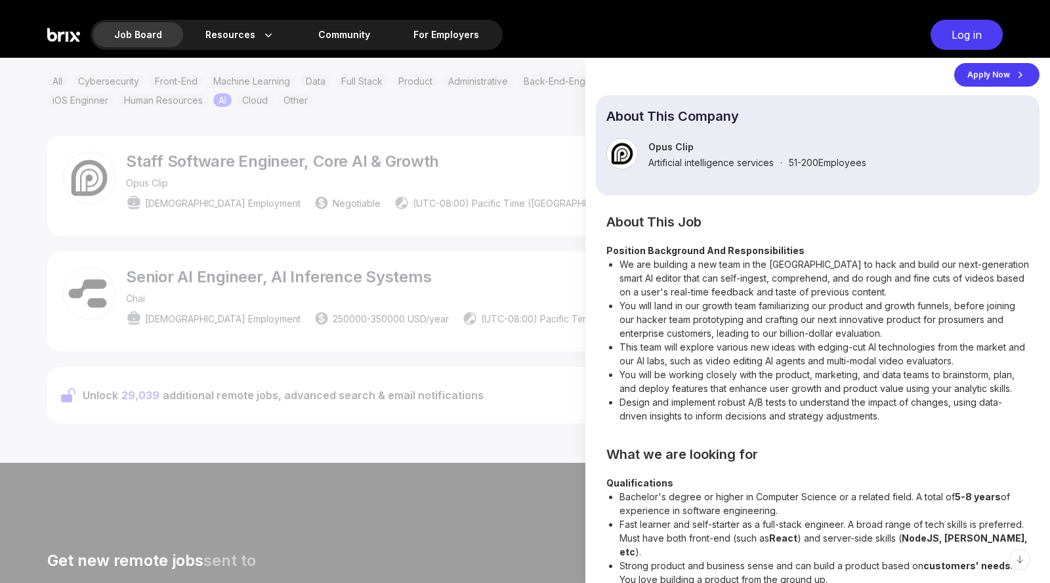
scroll to position [105, 0]
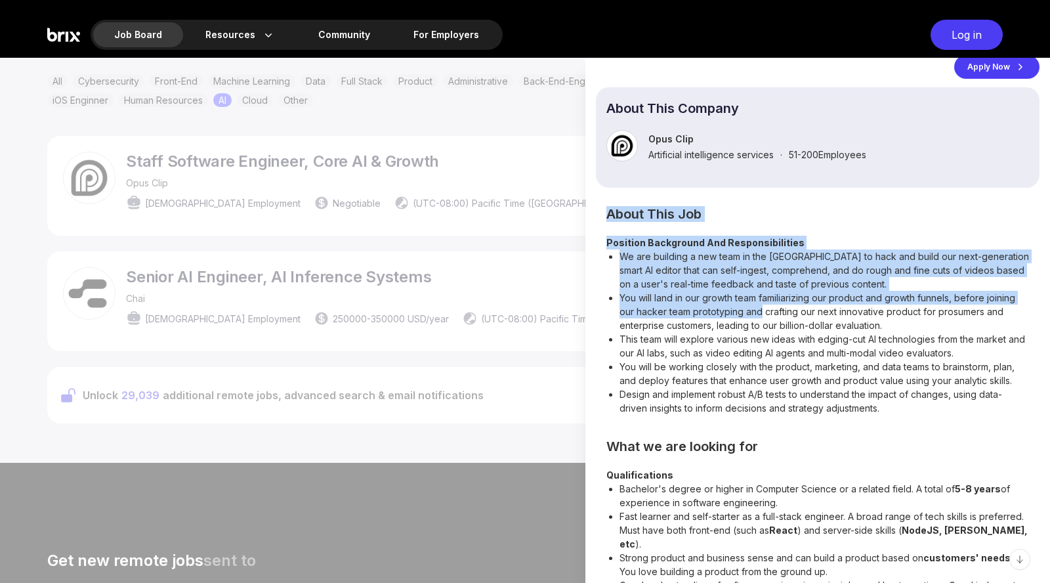
drag, startPoint x: 607, startPoint y: 196, endPoint x: 763, endPoint y: 291, distance: 182.7
click at [762, 291] on section "About This Job Position Background And Responsibilities We are building a new t…" at bounding box center [817, 312] width 423 height 206
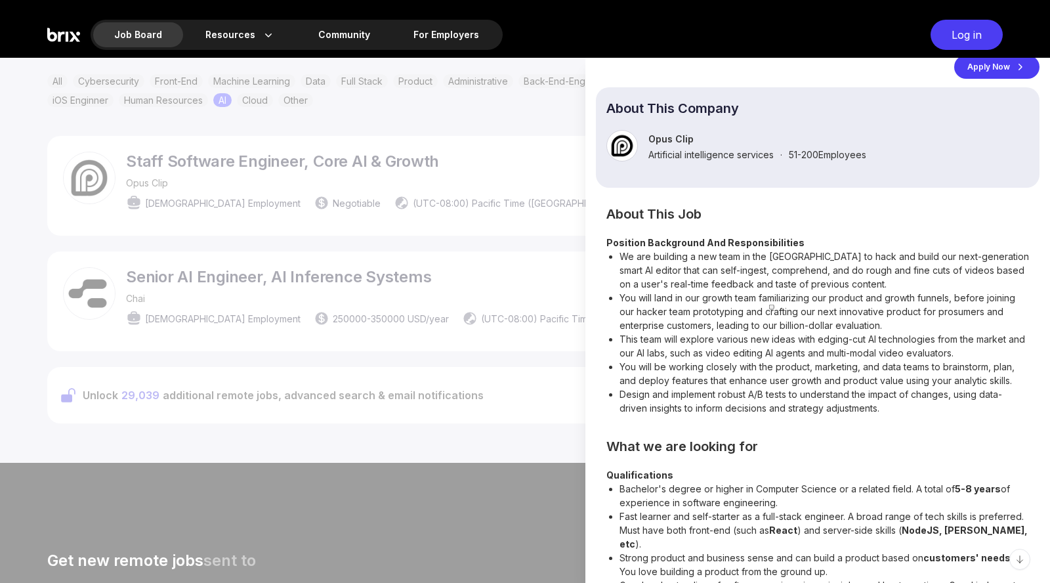
click at [723, 300] on li "You will land in our growth team familiarizing our product and growth funnels, …" at bounding box center [825, 311] width 410 height 41
drag, startPoint x: 689, startPoint y: 247, endPoint x: 770, endPoint y: 255, distance: 81.8
click at [786, 251] on li "We are building a new team in the US to hack and build our next-generation smar…" at bounding box center [825, 269] width 410 height 41
drag, startPoint x: 749, startPoint y: 253, endPoint x: 739, endPoint y: 248, distance: 11.2
click at [749, 253] on li "We are building a new team in the US to hack and build our next-generation smar…" at bounding box center [825, 269] width 410 height 41
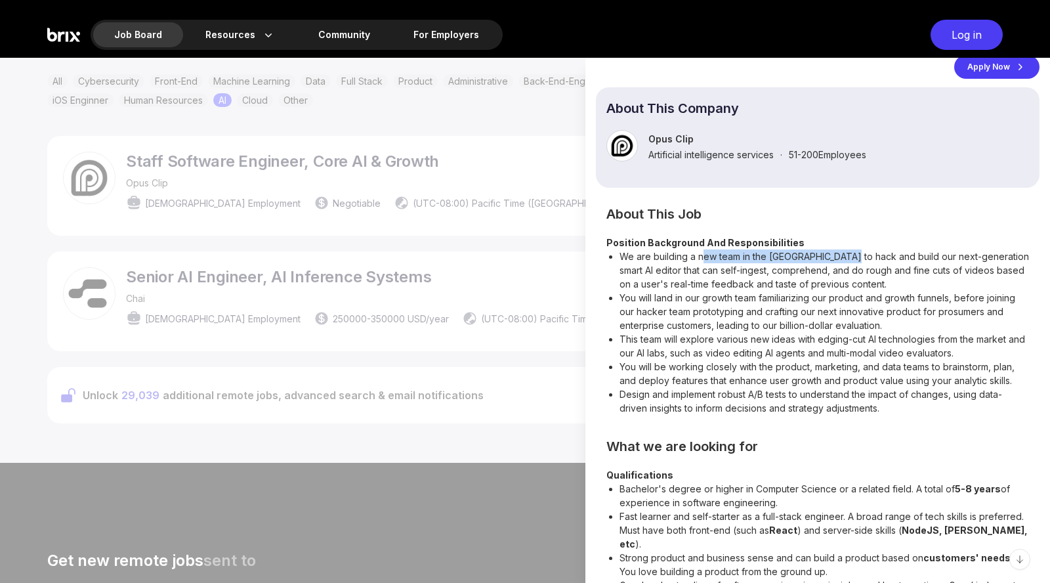
drag, startPoint x: 702, startPoint y: 239, endPoint x: 849, endPoint y: 238, distance: 147.0
click at [849, 249] on li "We are building a new team in the US to hack and build our next-generation smar…" at bounding box center [825, 269] width 410 height 41
click at [820, 251] on li "We are building a new team in the US to hack and build our next-generation smar…" at bounding box center [825, 269] width 410 height 41
drag, startPoint x: 782, startPoint y: 249, endPoint x: 858, endPoint y: 254, distance: 76.3
click at [868, 251] on li "We are building a new team in the US to hack and build our next-generation smar…" at bounding box center [825, 269] width 410 height 41
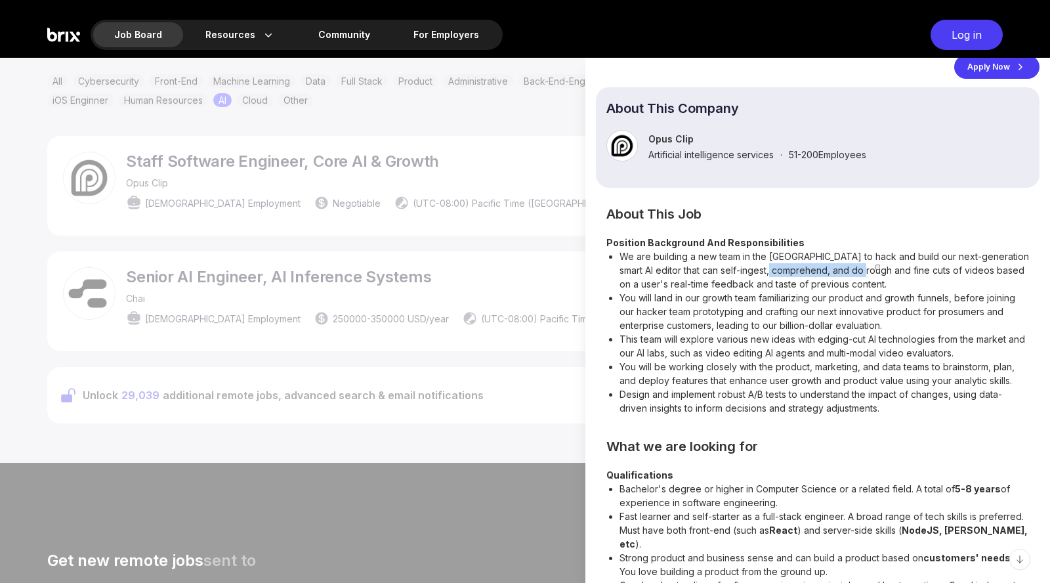
click at [841, 256] on li "We are building a new team in the US to hack and build our next-generation smar…" at bounding box center [825, 269] width 410 height 41
drag, startPoint x: 794, startPoint y: 251, endPoint x: 926, endPoint y: 255, distance: 132.0
click at [926, 255] on li "We are building a new team in the US to hack and build our next-generation smar…" at bounding box center [825, 269] width 410 height 41
click at [887, 261] on li "We are building a new team in the US to hack and build our next-generation smar…" at bounding box center [825, 269] width 410 height 41
drag, startPoint x: 832, startPoint y: 250, endPoint x: 974, endPoint y: 257, distance: 142.6
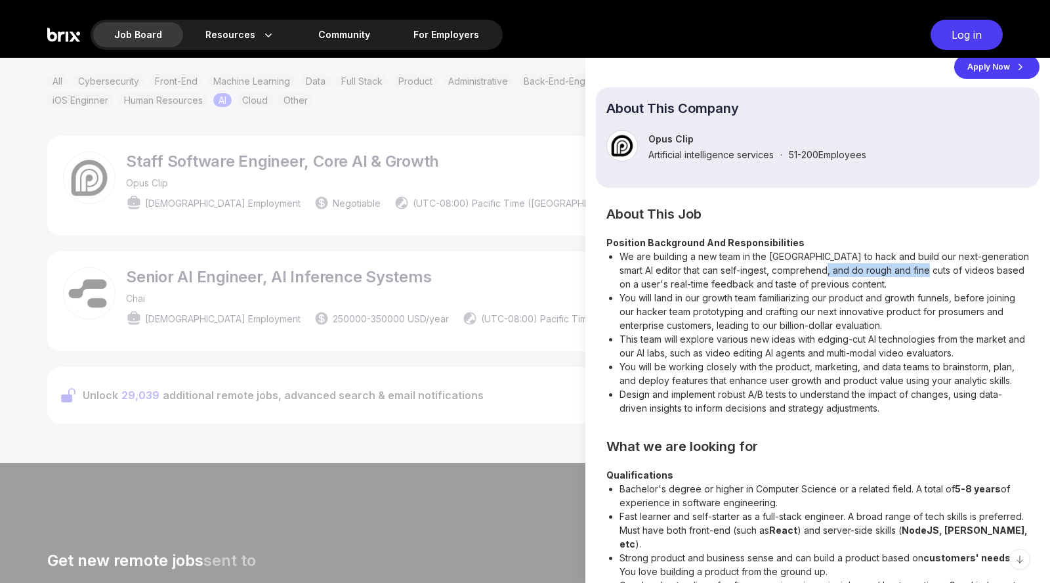
click at [961, 255] on li "We are building a new team in the US to hack and build our next-generation smar…" at bounding box center [825, 269] width 410 height 41
click at [935, 263] on li "We are building a new team in the US to hack and build our next-generation smar…" at bounding box center [825, 269] width 410 height 41
drag, startPoint x: 918, startPoint y: 249, endPoint x: 670, endPoint y: 244, distance: 247.5
click at [691, 249] on li "We are building a new team in the US to hack and build our next-generation smar…" at bounding box center [825, 269] width 410 height 41
click at [934, 262] on li "We are building a new team in the US to hack and build our next-generation smar…" at bounding box center [825, 269] width 410 height 41
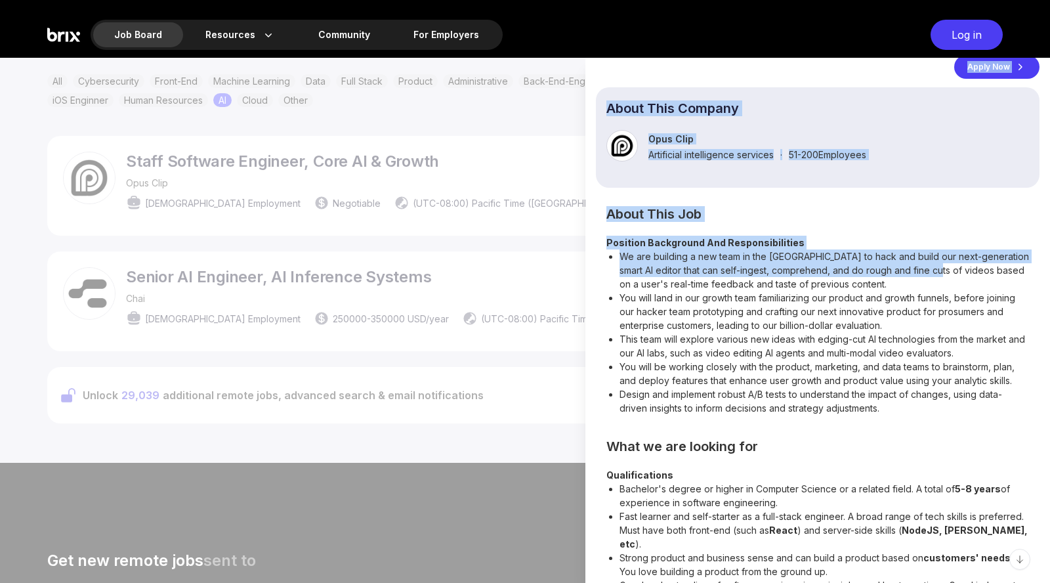
drag, startPoint x: 920, startPoint y: 250, endPoint x: 577, endPoint y: 231, distance: 343.2
click at [578, 231] on section "Staff Software Engineer, Core AI & Growth Opus Clip Full-time Negotiable (UTC-0…" at bounding box center [525, 320] width 1050 height 525
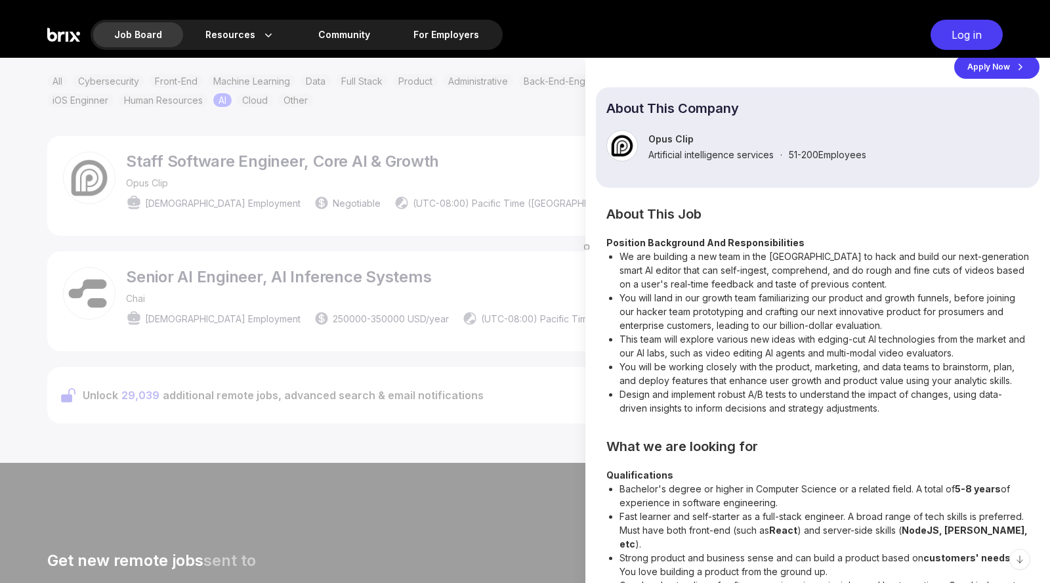
click at [864, 291] on li "You will land in our growth team familiarizing our product and growth funnels, …" at bounding box center [825, 311] width 410 height 41
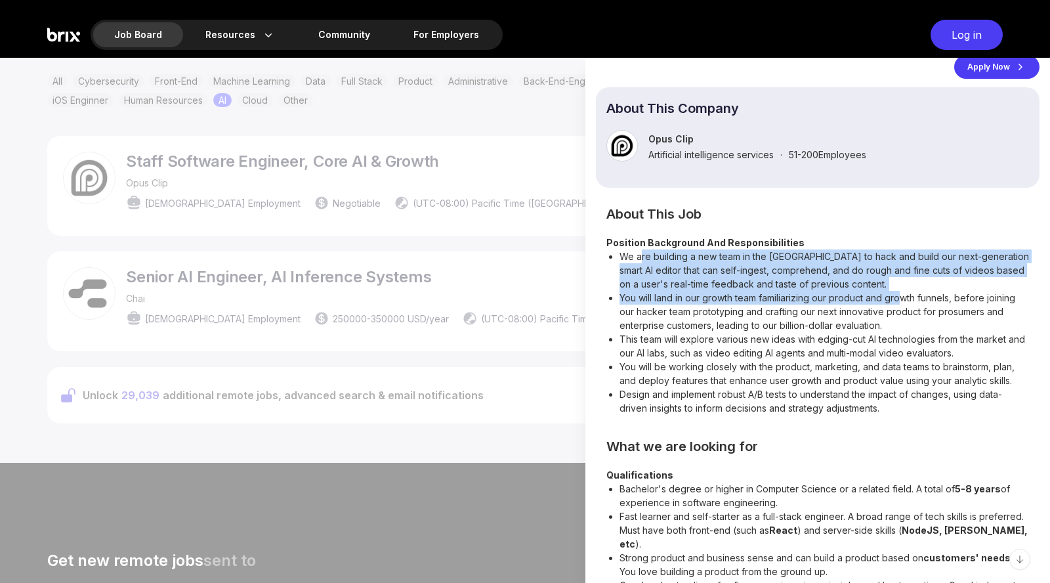
drag, startPoint x: 900, startPoint y: 282, endPoint x: 642, endPoint y: 236, distance: 261.9
click at [642, 249] on ul "We are building a new team in the US to hack and build our next-generation smar…" at bounding box center [817, 331] width 423 height 165
click at [777, 258] on li "We are building a new team in the US to hack and build our next-generation smar…" at bounding box center [825, 269] width 410 height 41
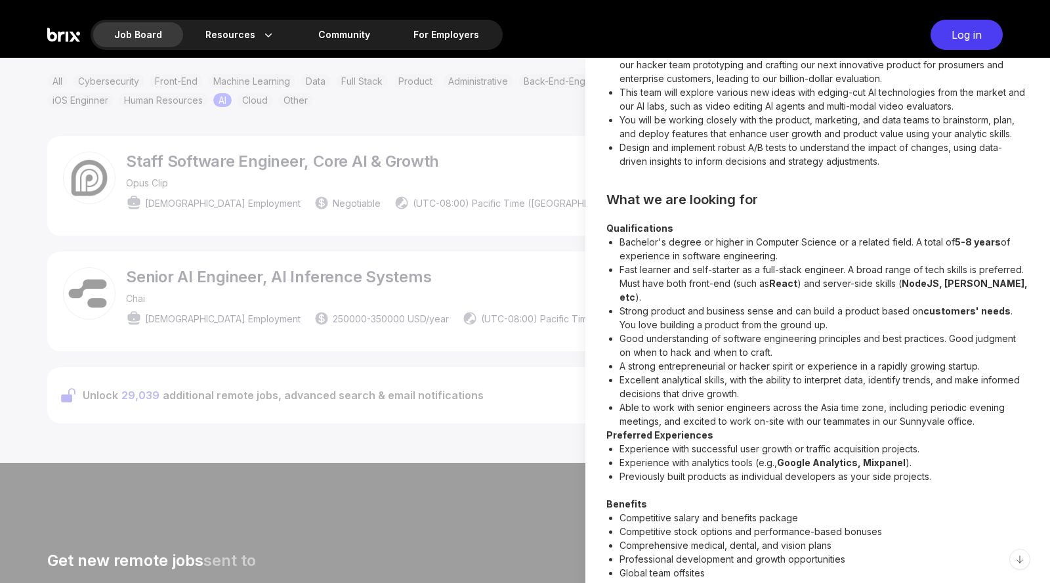
scroll to position [357, 0]
